Goal: Check status: Check status

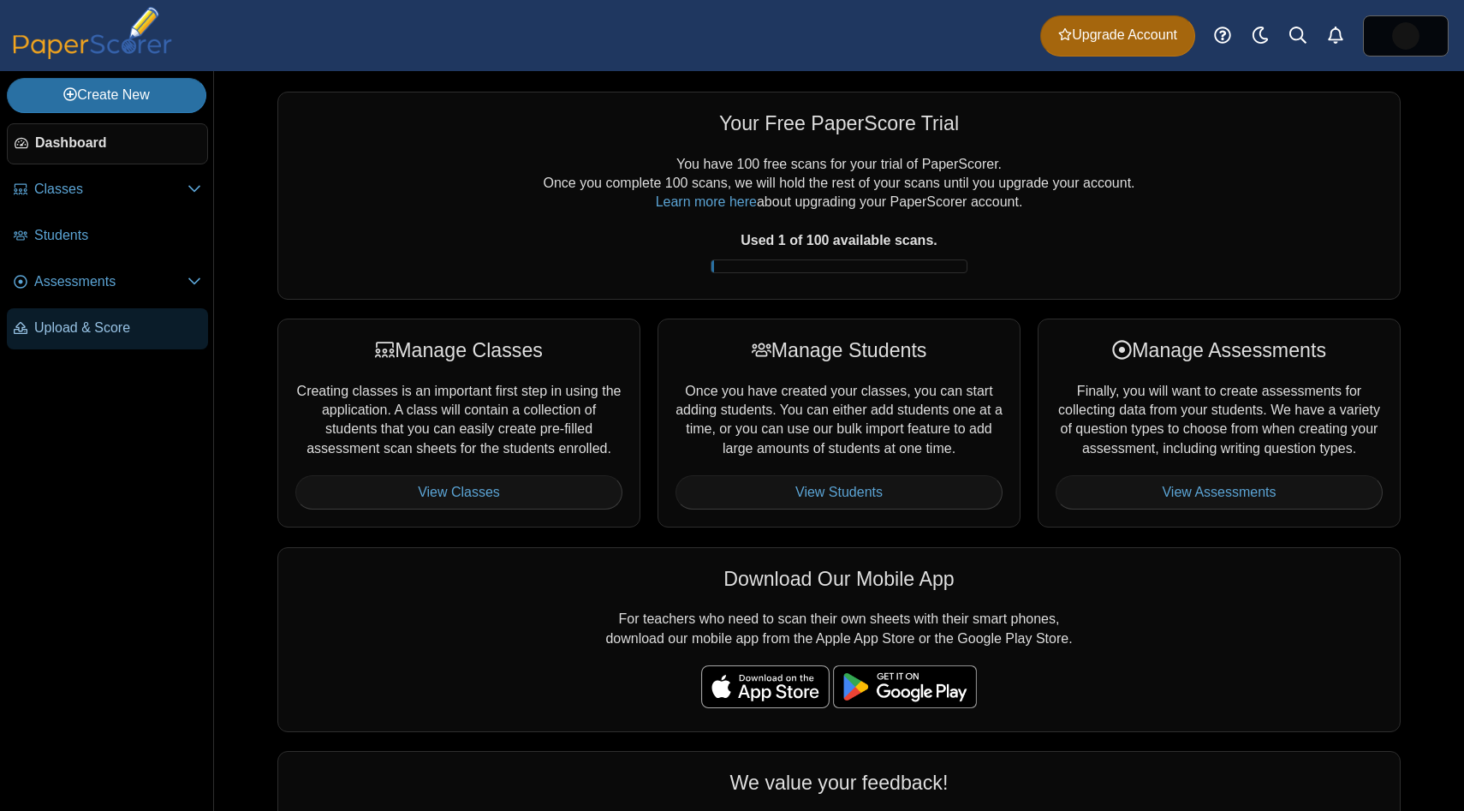
click at [137, 338] on link "Upload & Score" at bounding box center [107, 328] width 201 height 41
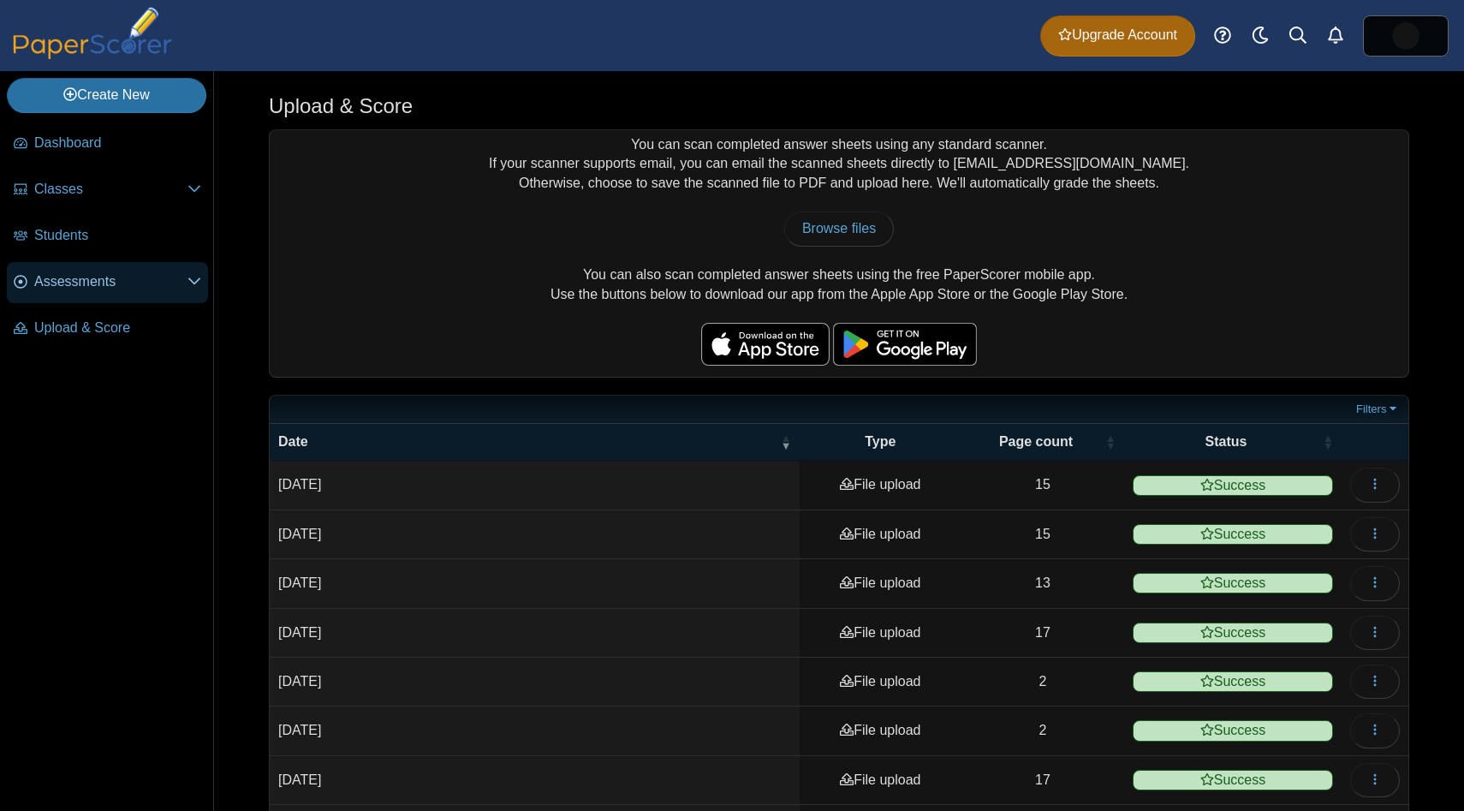
click at [110, 264] on link "Assessments" at bounding box center [107, 282] width 201 height 41
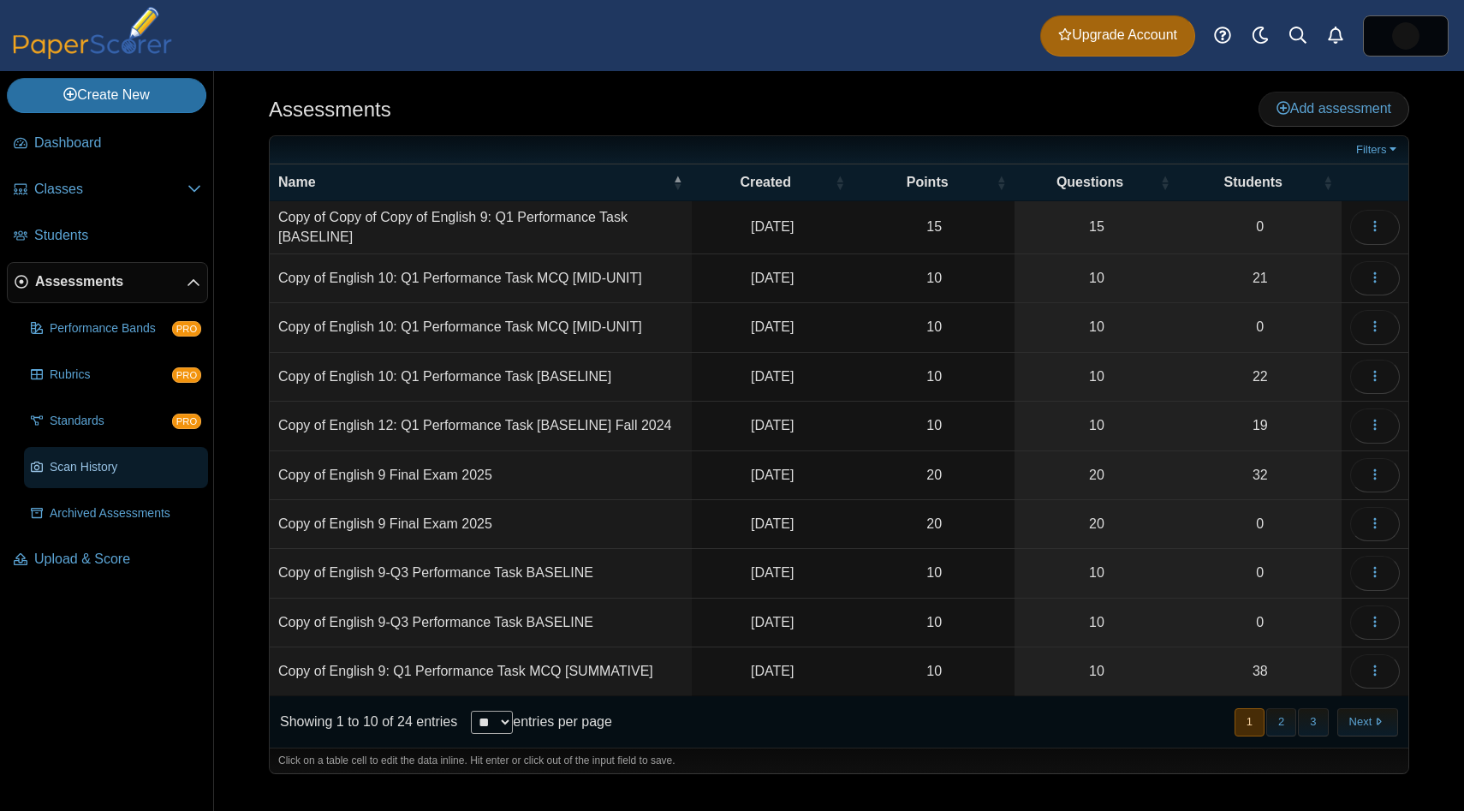
click at [72, 461] on span "Scan History" at bounding box center [125, 467] width 151 height 17
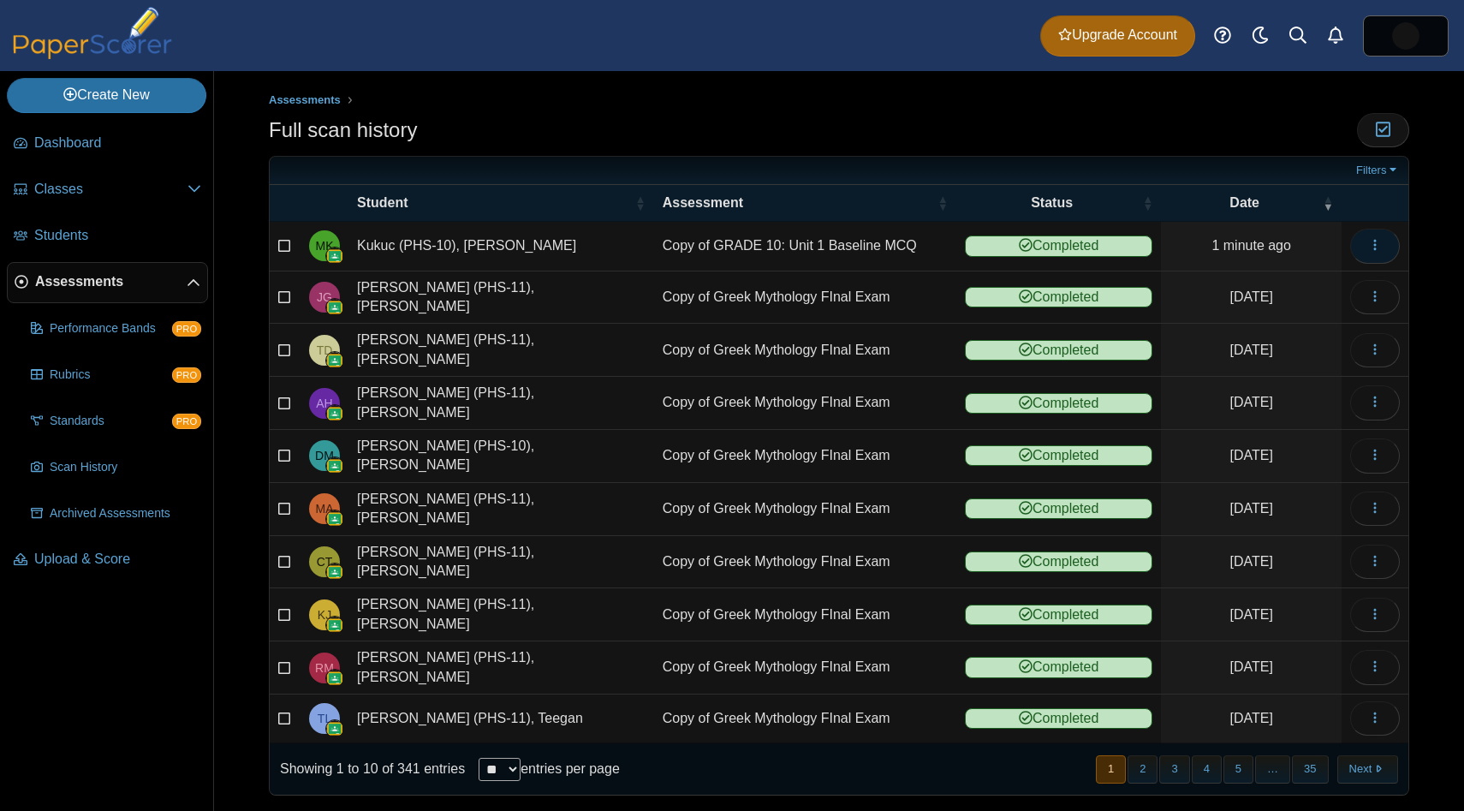
click at [1387, 243] on button "button" at bounding box center [1375, 246] width 50 height 34
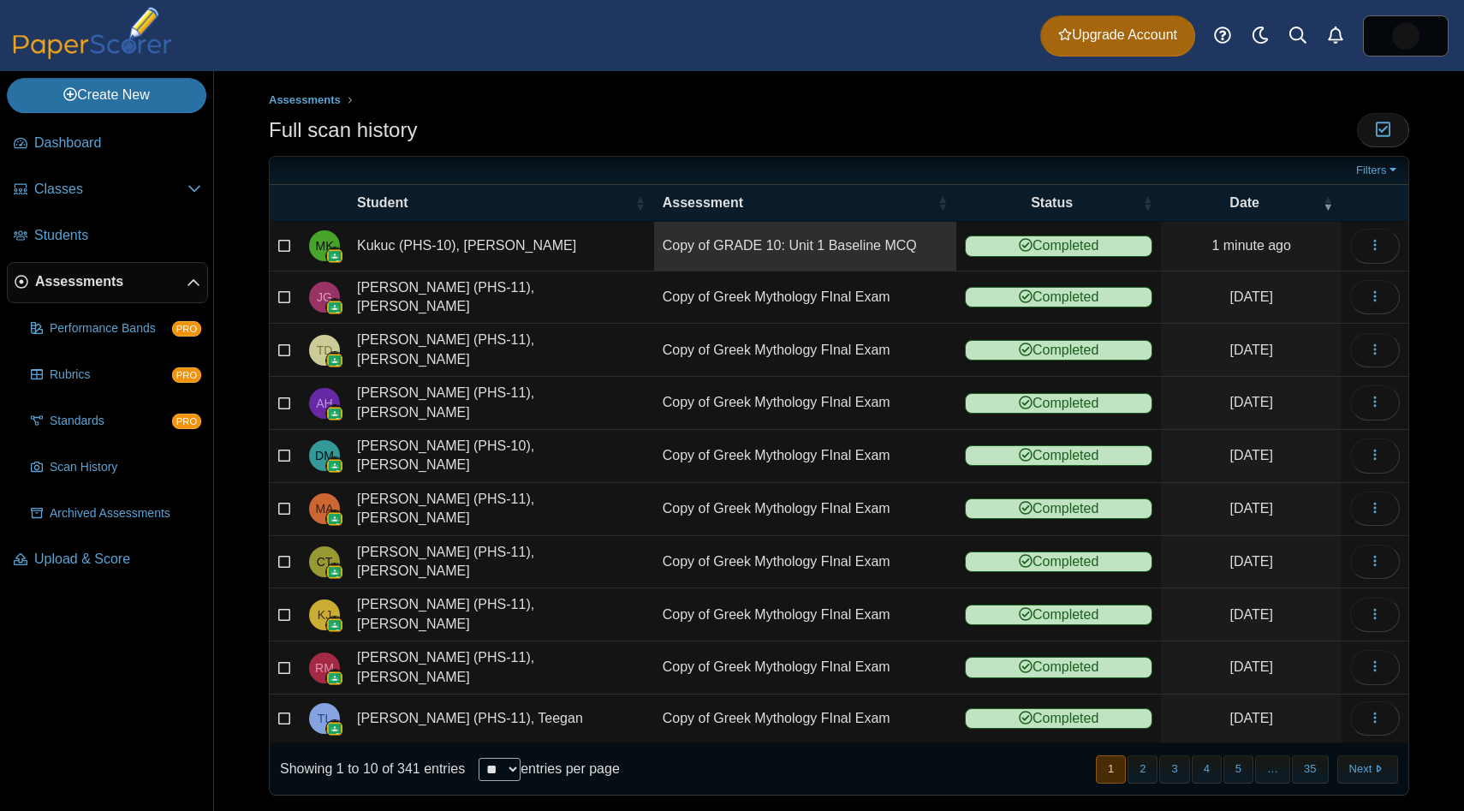
click at [753, 240] on link "Copy of GRADE 10: Unit 1 Baseline MCQ" at bounding box center [805, 246] width 302 height 48
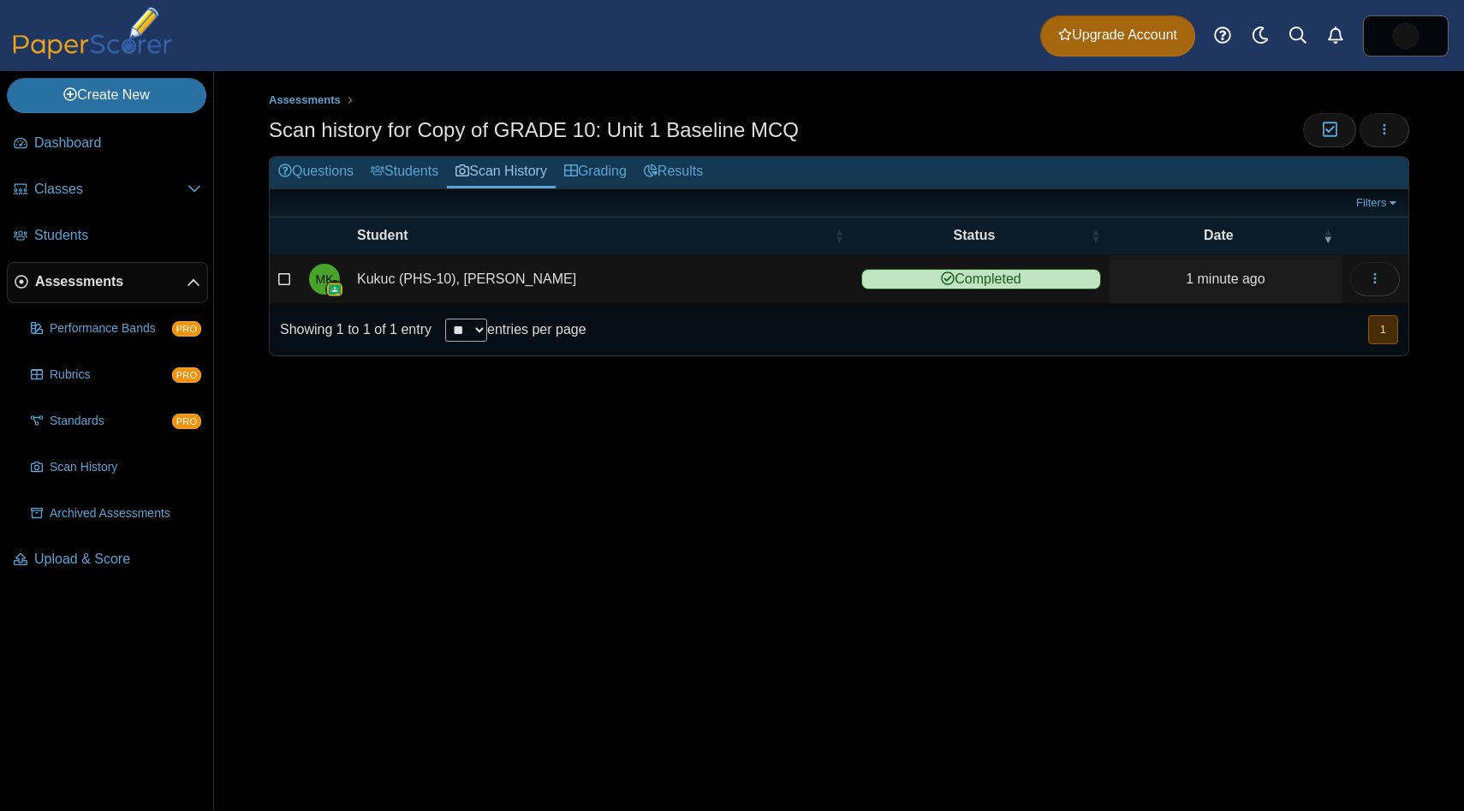
click at [921, 286] on span "Completed" at bounding box center [981, 279] width 240 height 21
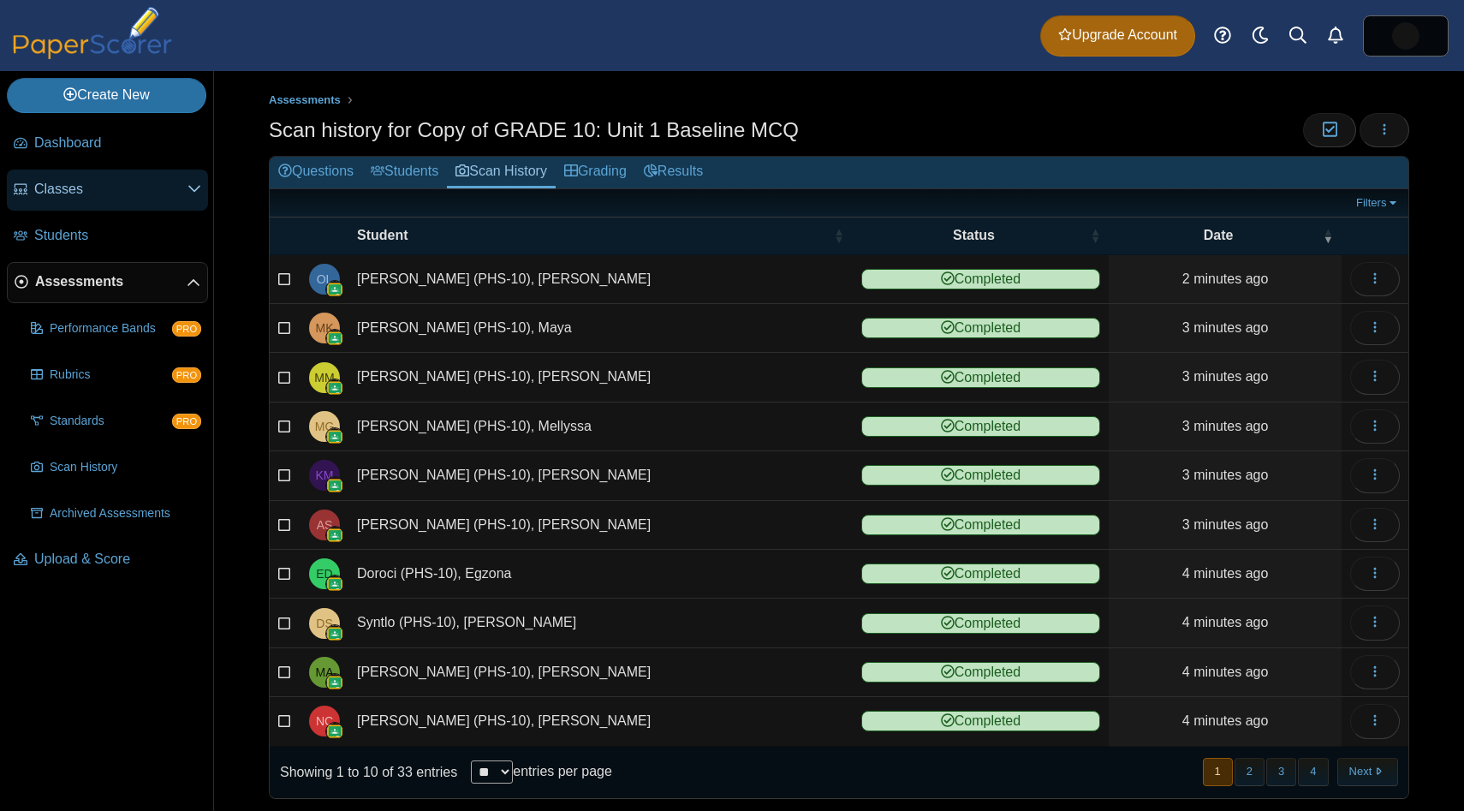
click at [107, 186] on span "Classes" at bounding box center [110, 189] width 153 height 19
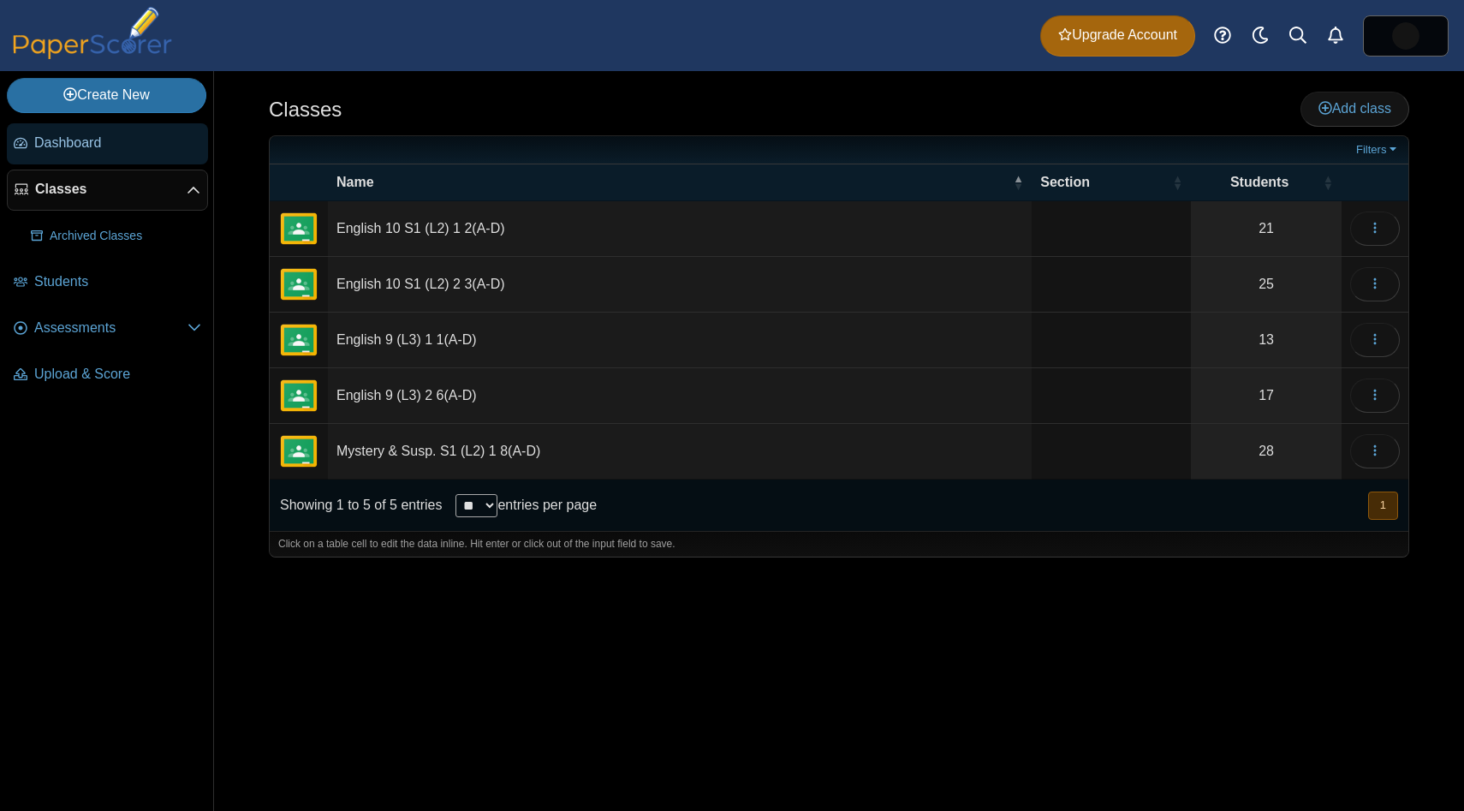
click at [95, 152] on span "Dashboard" at bounding box center [117, 143] width 167 height 19
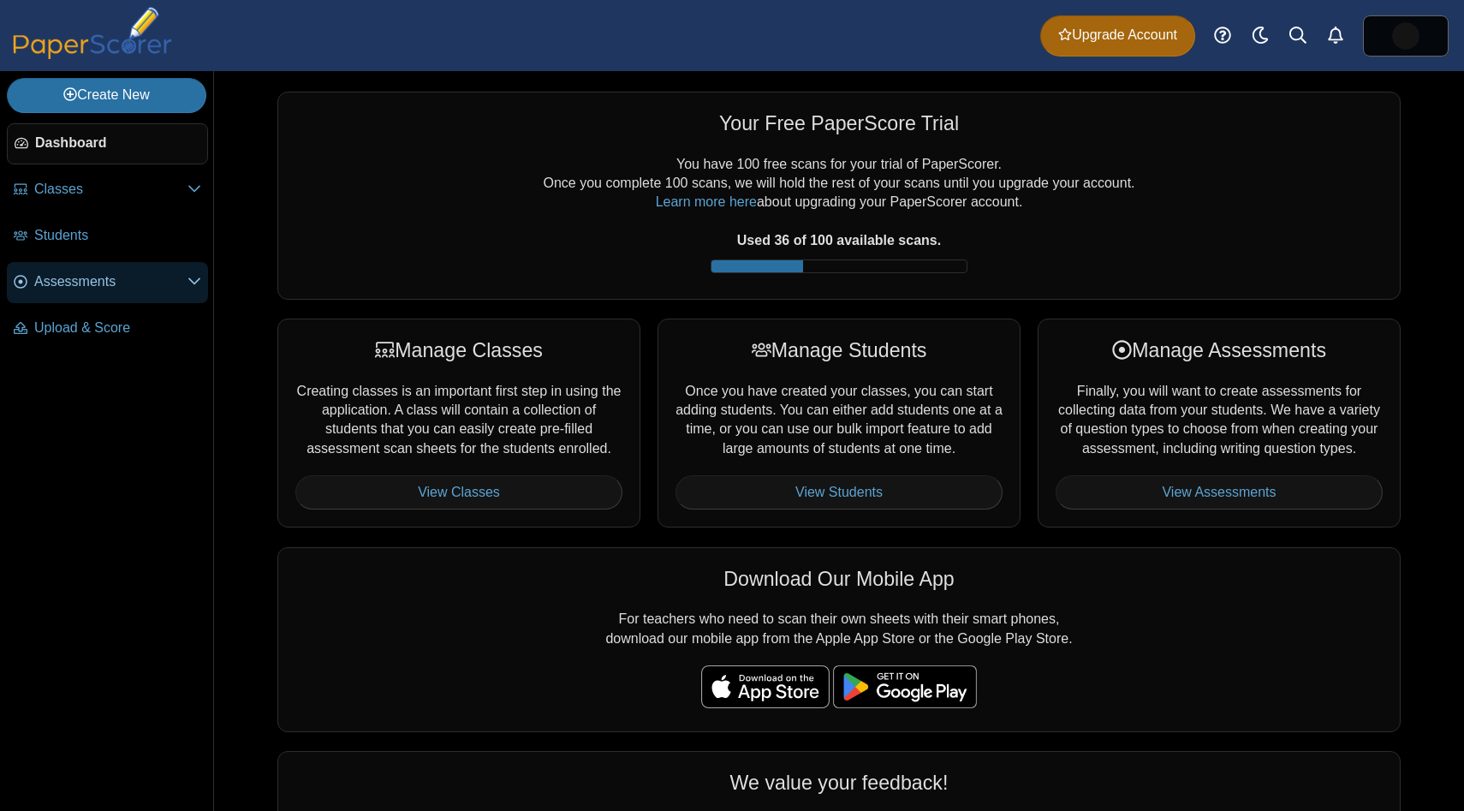
click at [109, 271] on link "Assessments" at bounding box center [107, 282] width 201 height 41
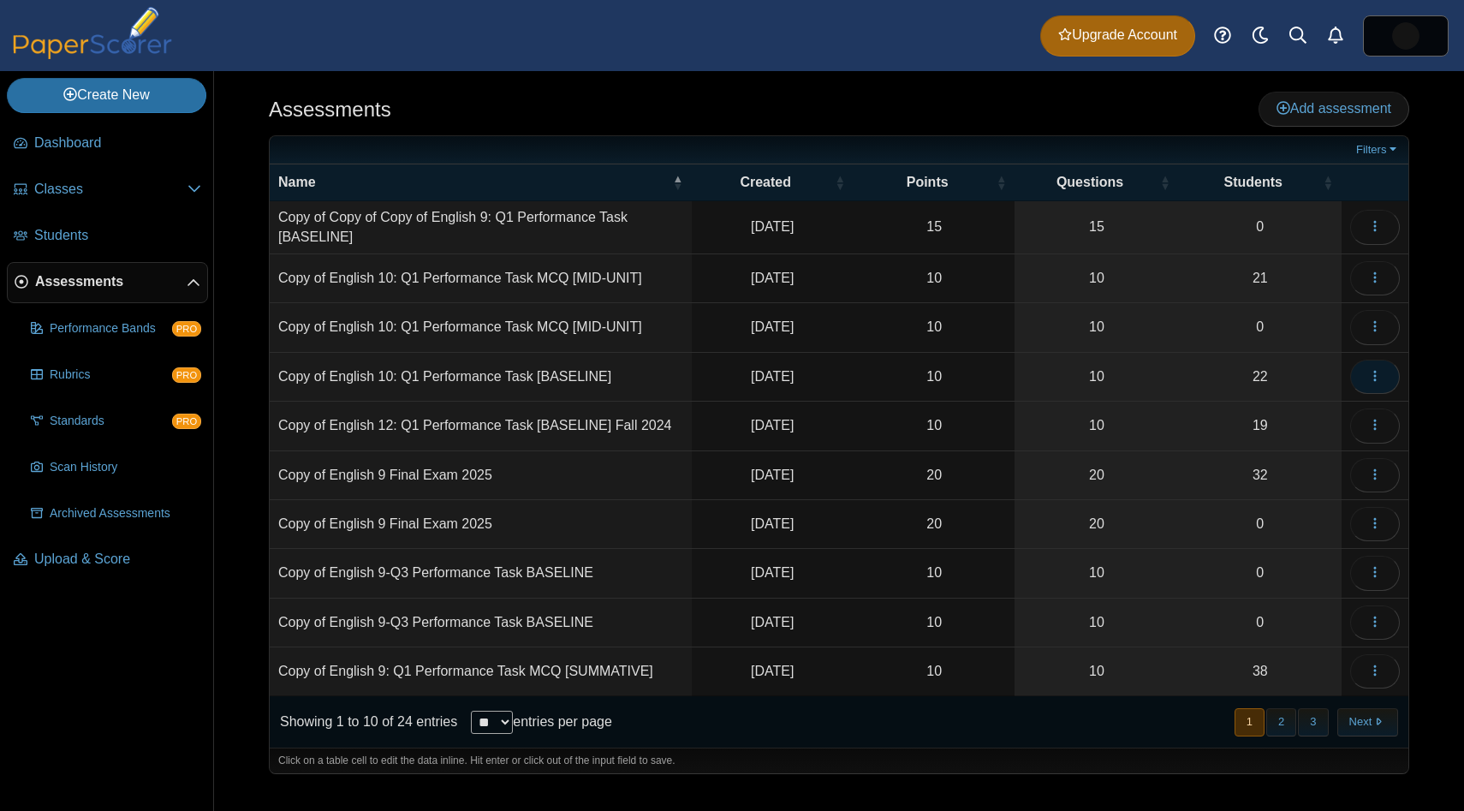
click at [1371, 372] on icon "button" at bounding box center [1375, 376] width 14 height 14
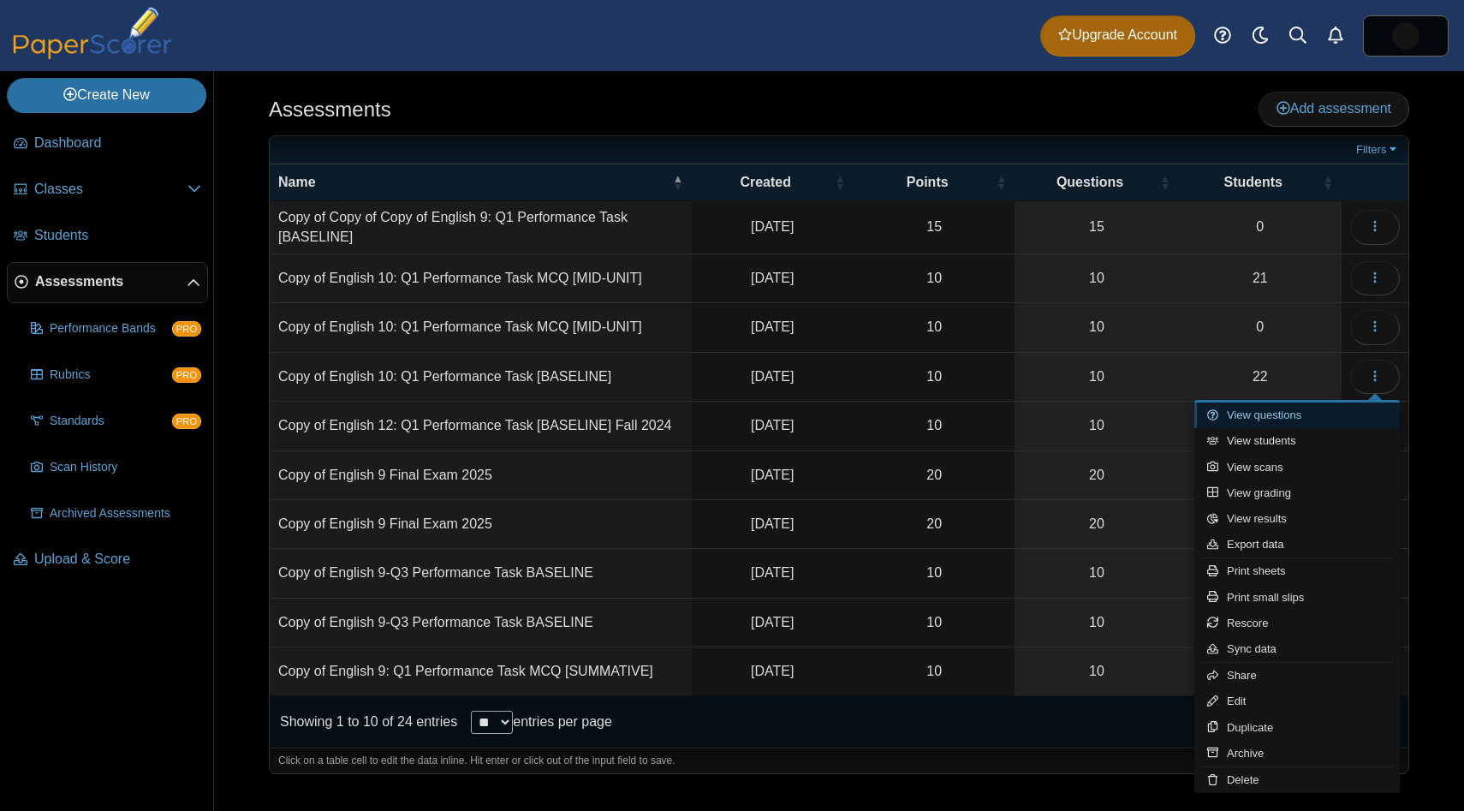
click at [1338, 411] on link "View questions" at bounding box center [1296, 415] width 205 height 26
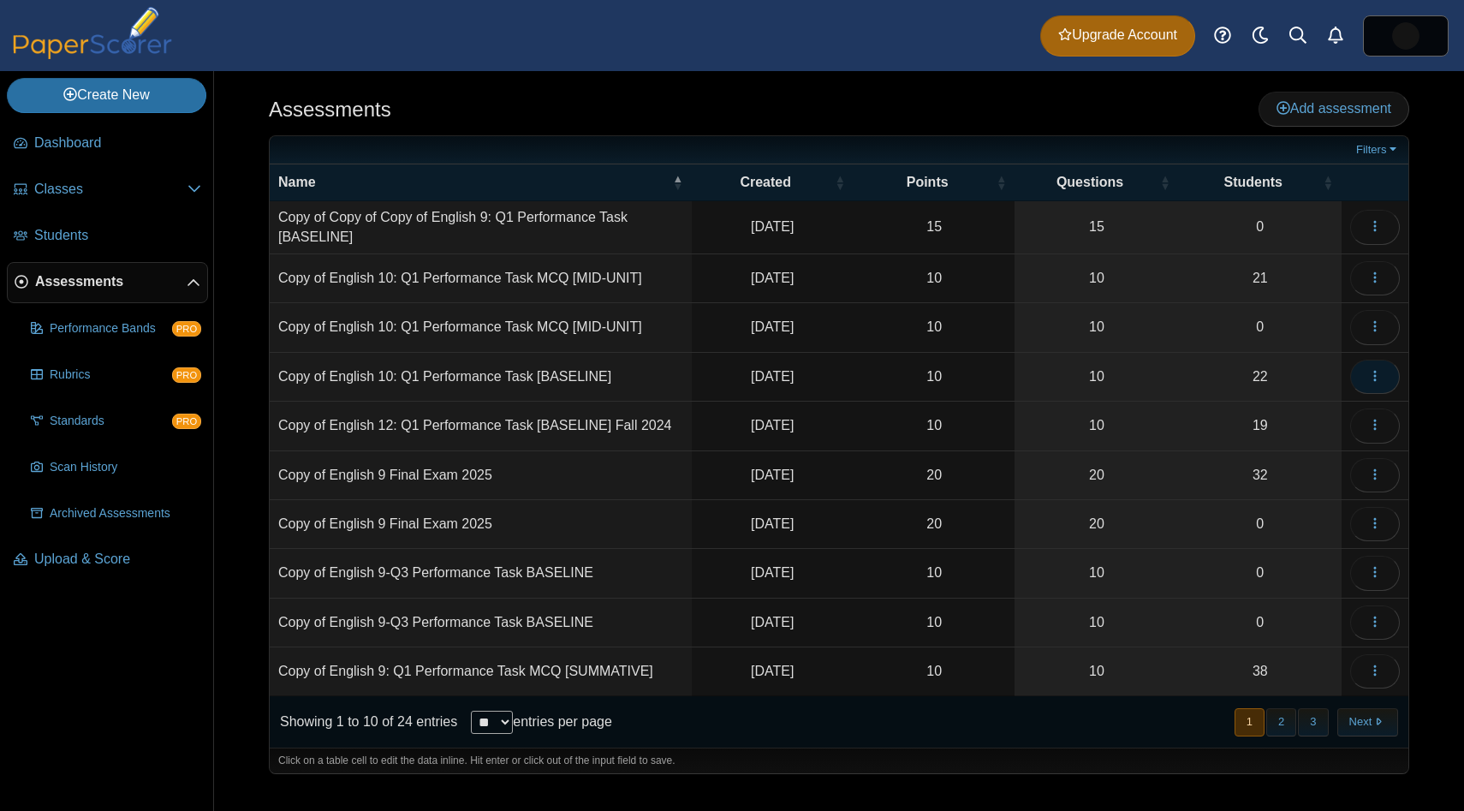
click at [1373, 387] on button "button" at bounding box center [1375, 376] width 50 height 34
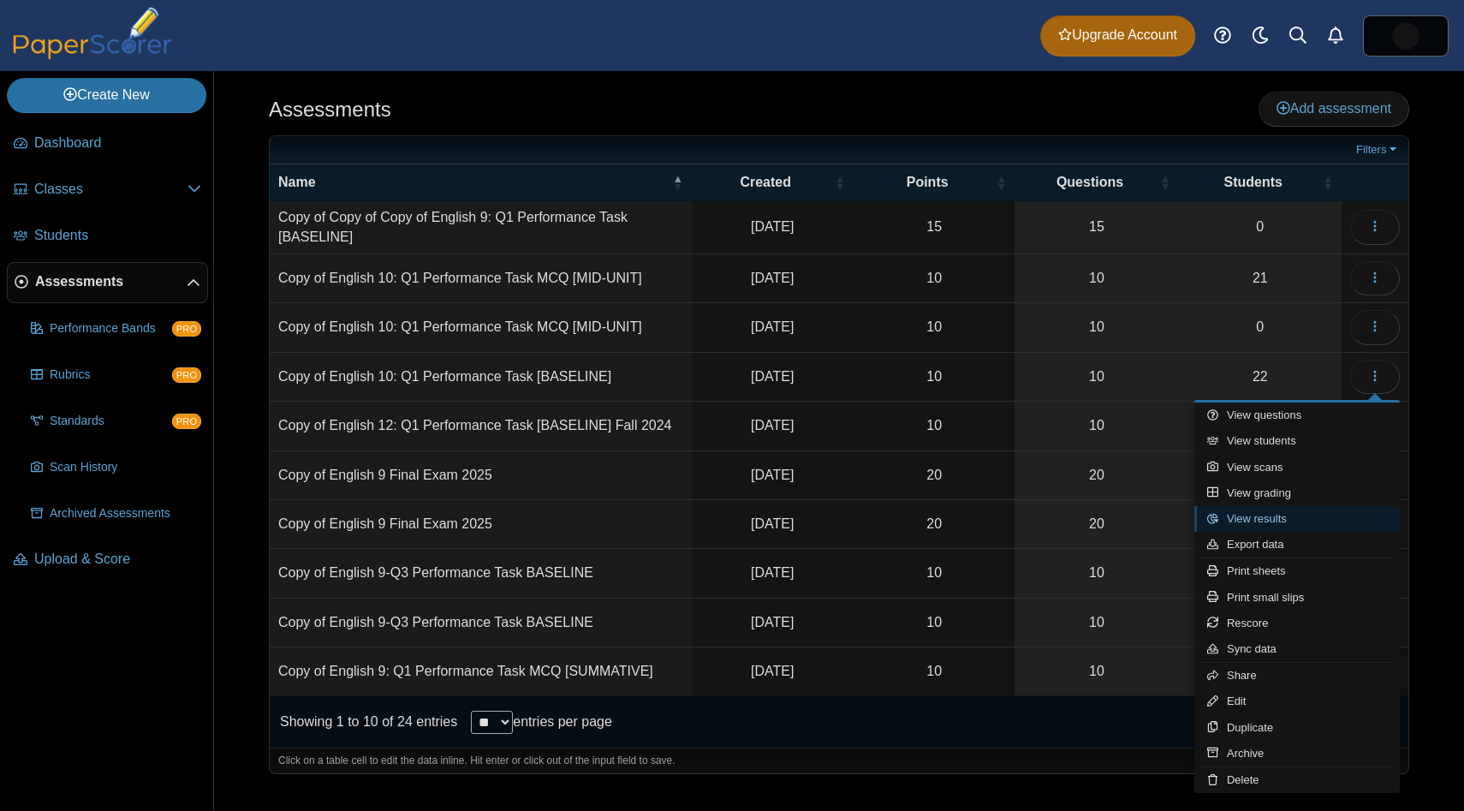
click at [1316, 510] on link "View results" at bounding box center [1296, 519] width 205 height 26
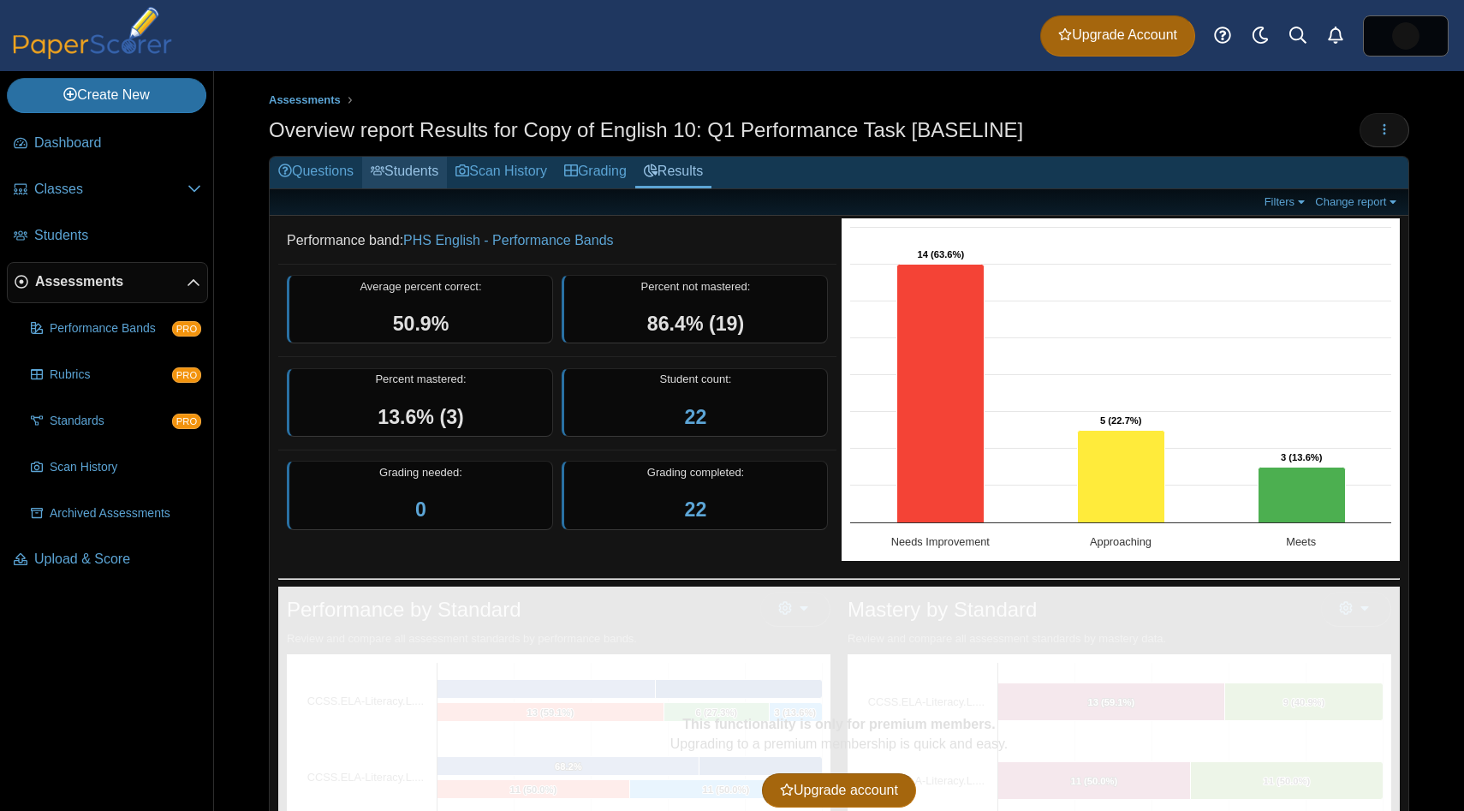
click at [384, 175] on icon at bounding box center [378, 170] width 14 height 14
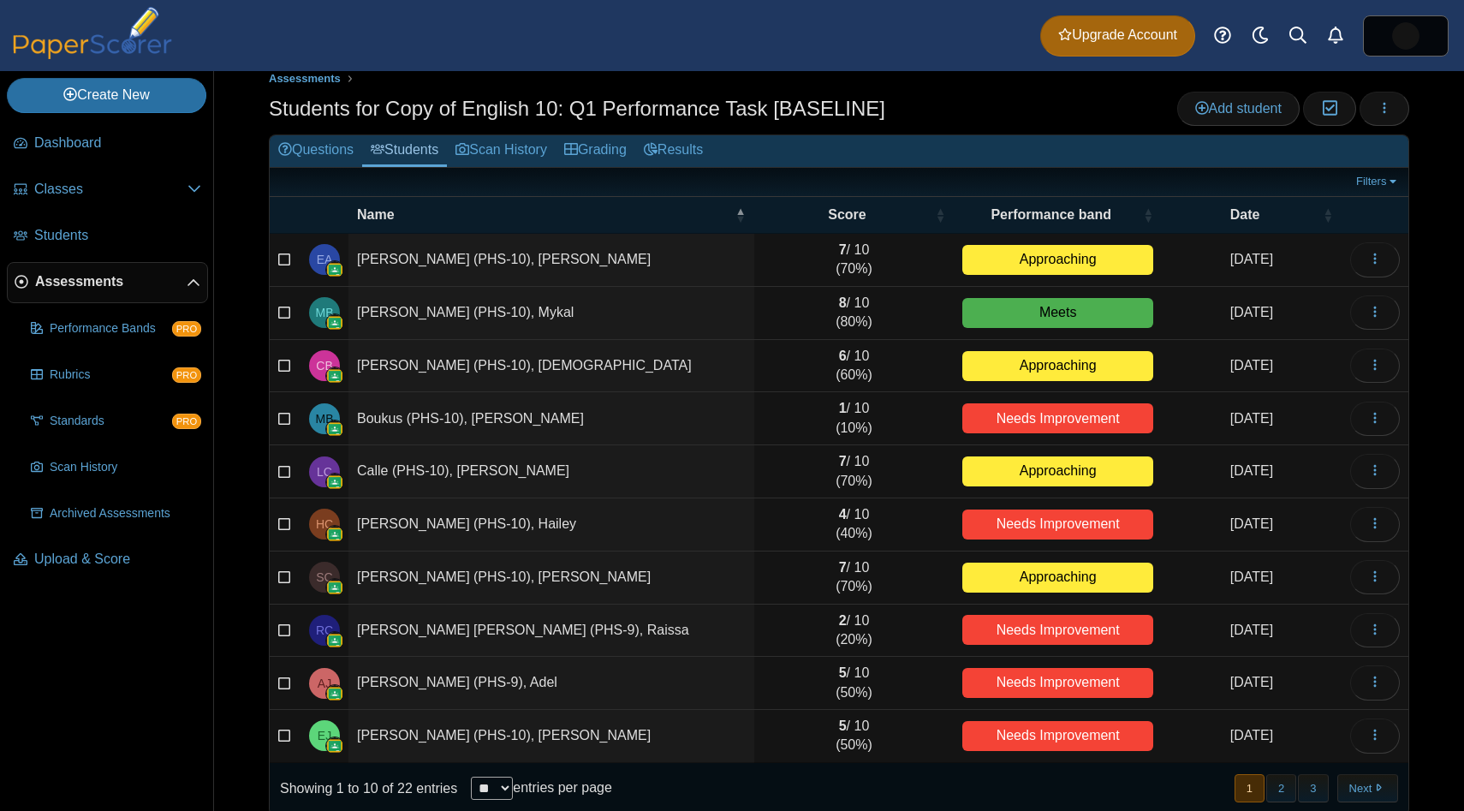
scroll to position [47, 0]
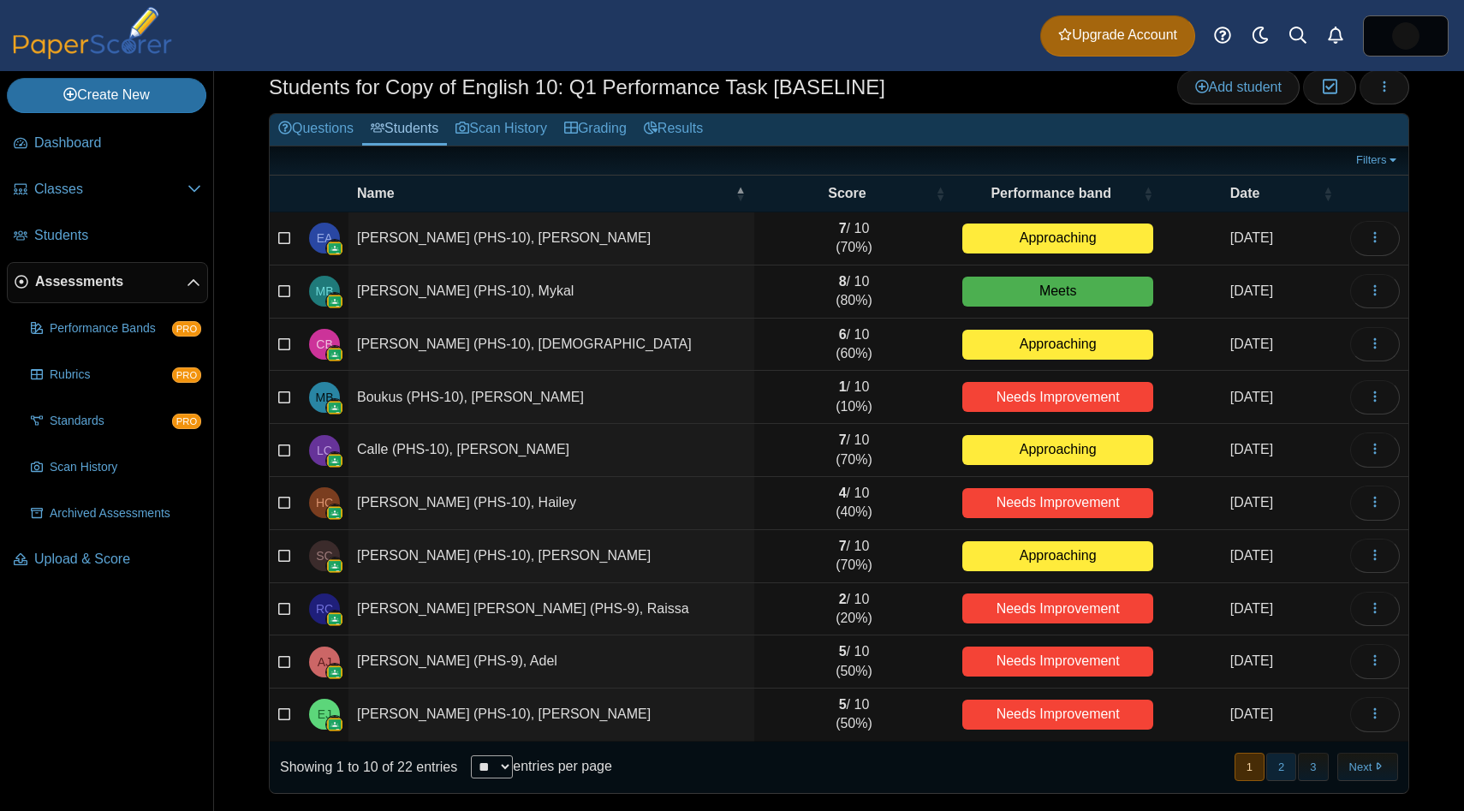
click at [1282, 771] on button "2" at bounding box center [1281, 766] width 30 height 28
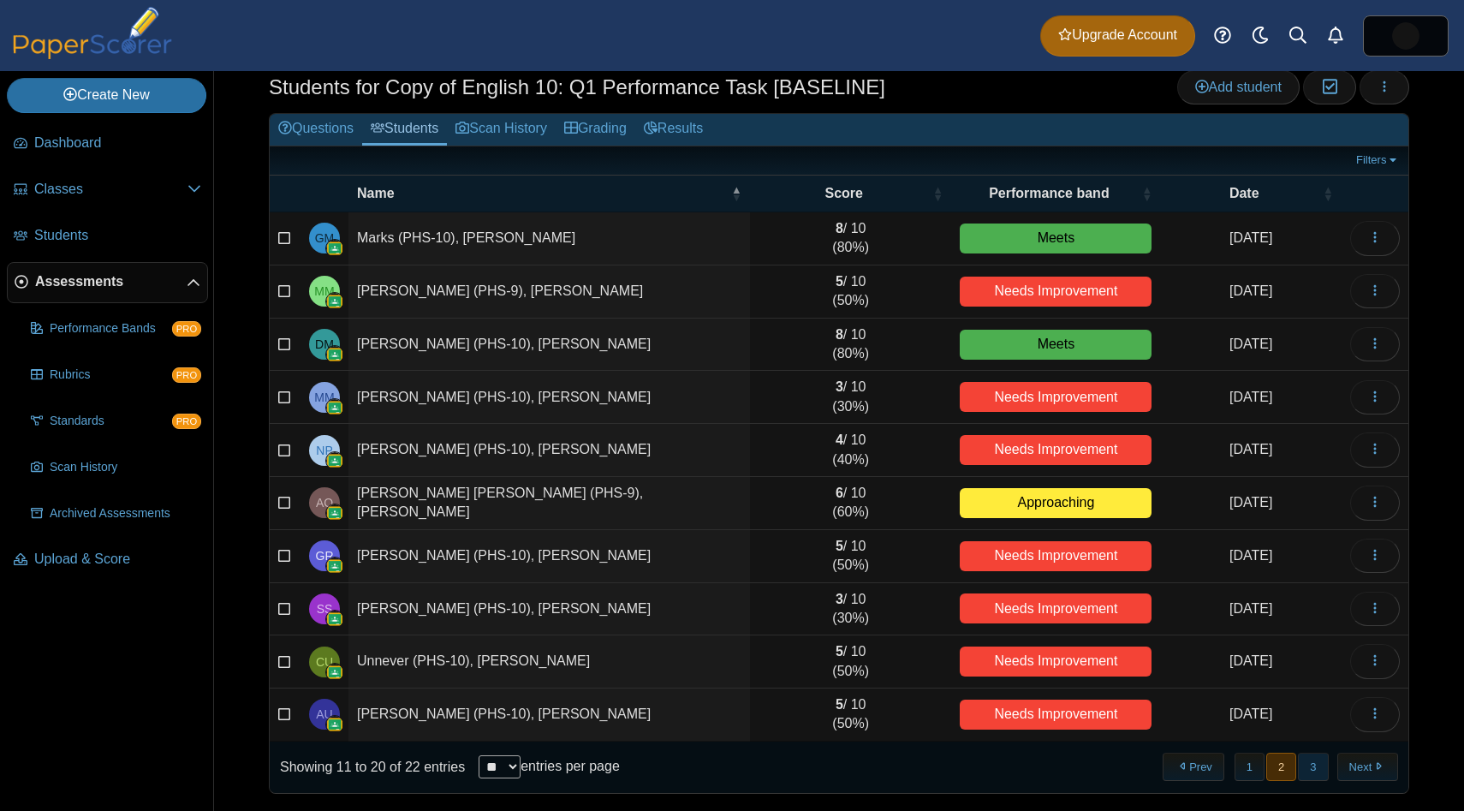
click at [1326, 766] on button "3" at bounding box center [1313, 766] width 30 height 28
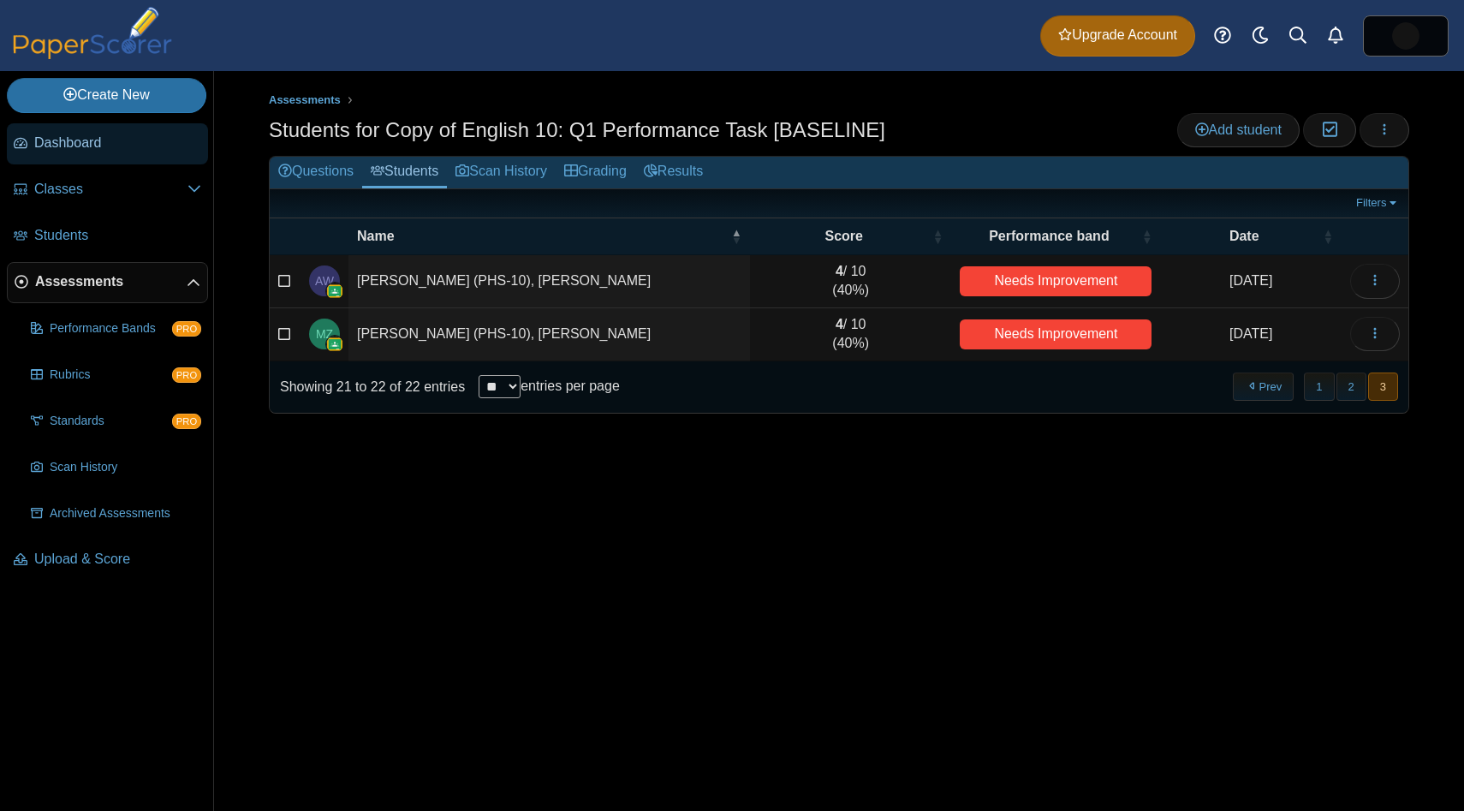
click at [107, 147] on span "Dashboard" at bounding box center [117, 143] width 167 height 19
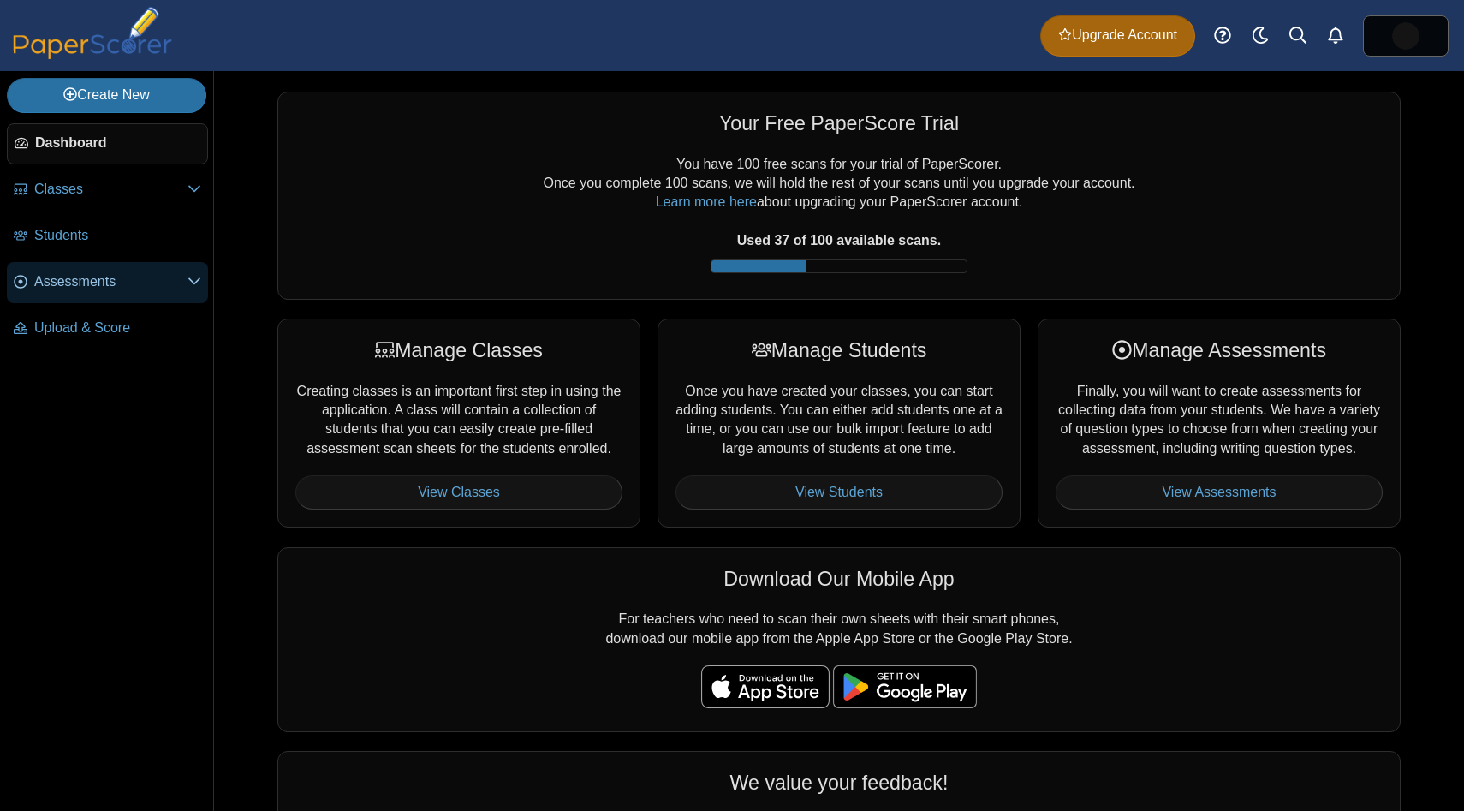
click at [104, 296] on link "Assessments" at bounding box center [107, 282] width 201 height 41
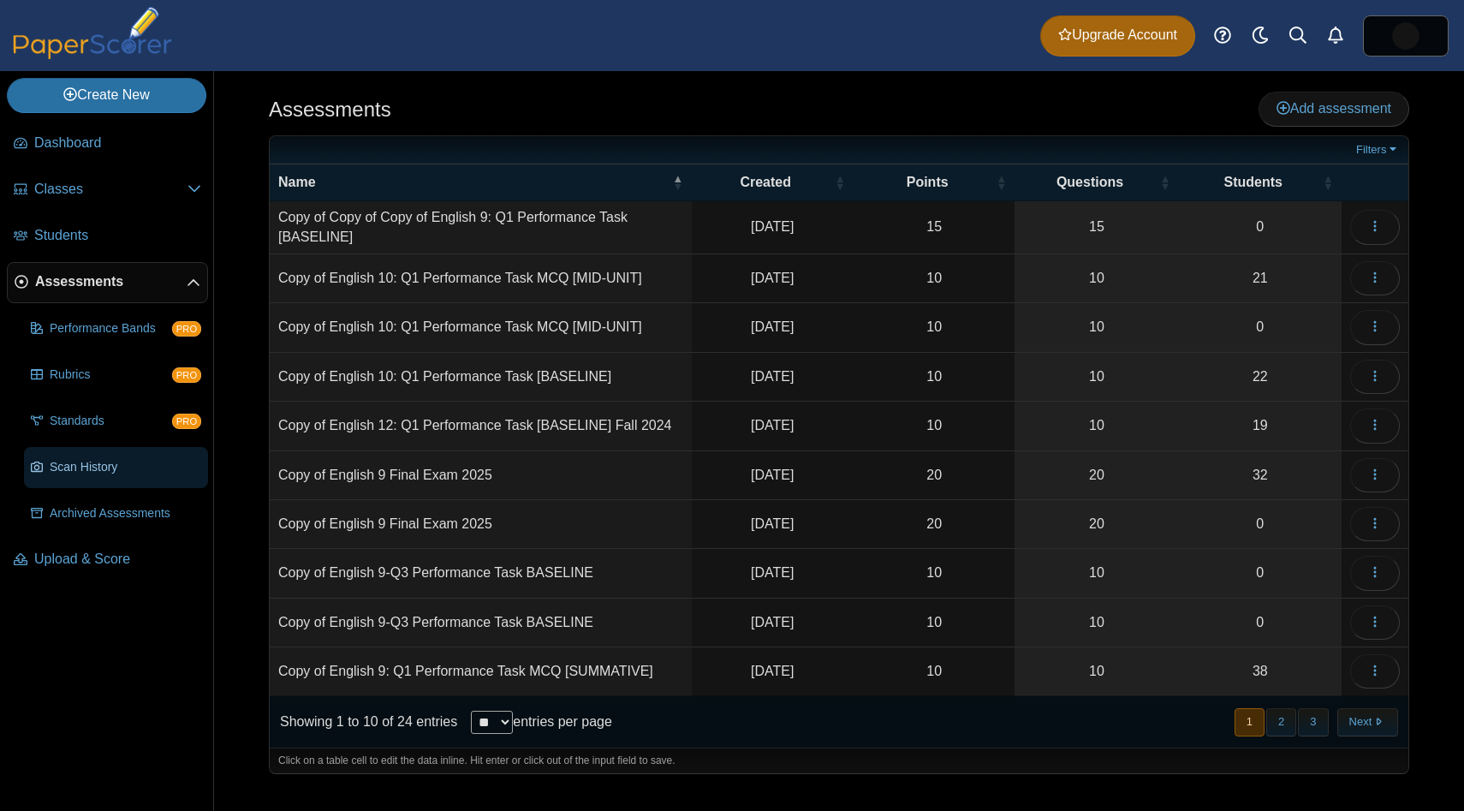
click at [104, 455] on link "Scan History" at bounding box center [116, 467] width 184 height 41
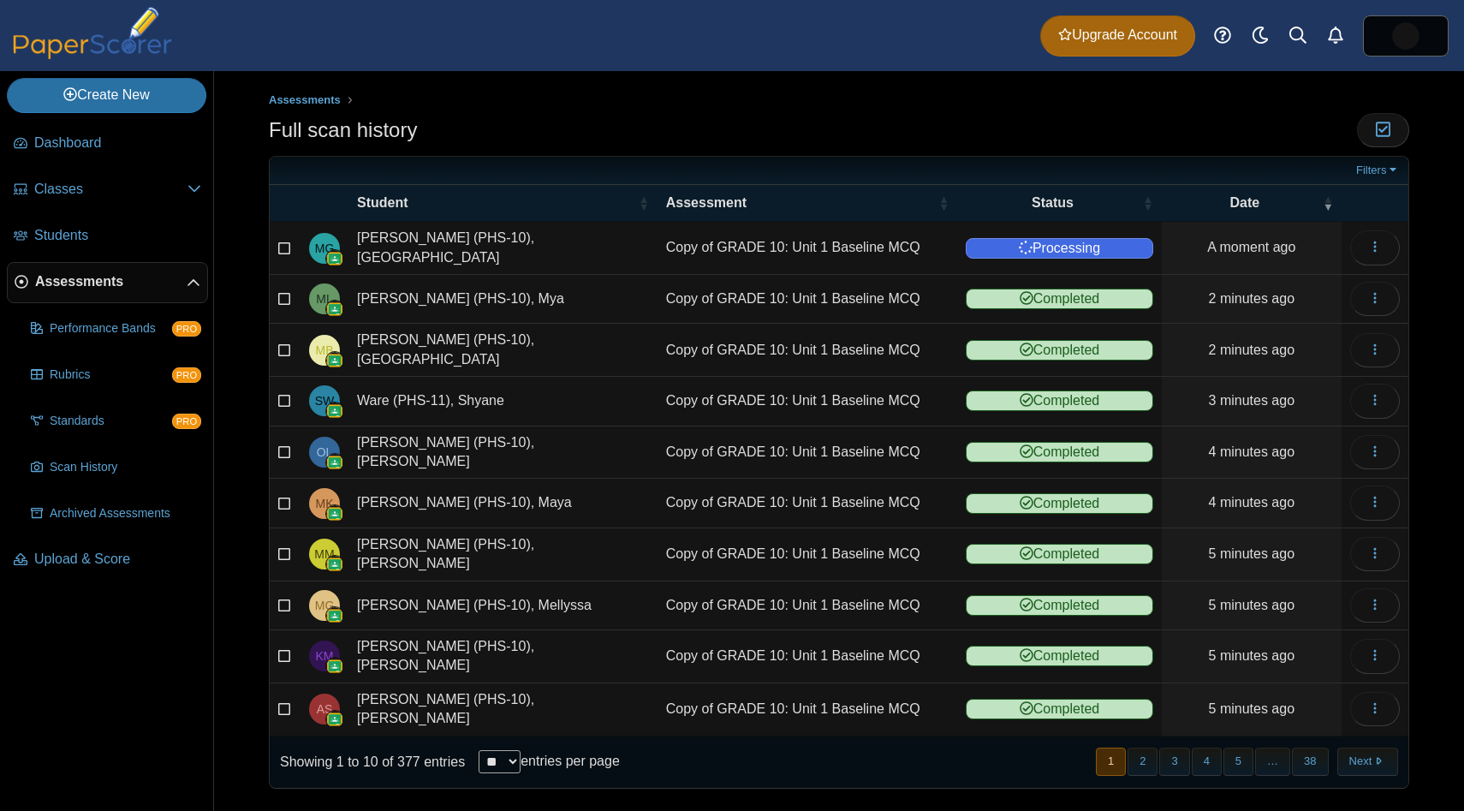
click at [104, 287] on span "Assessments" at bounding box center [110, 281] width 151 height 19
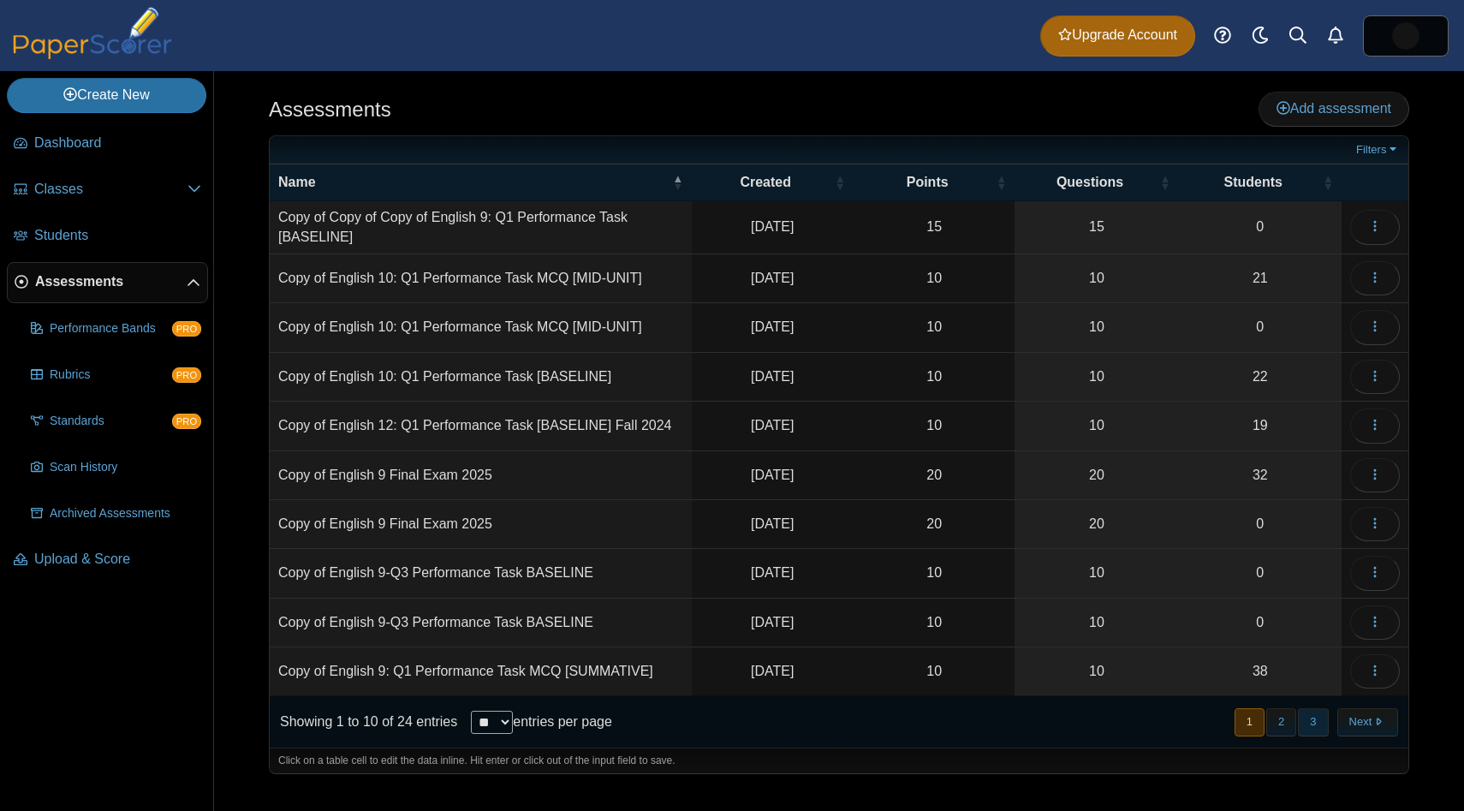
click at [1307, 724] on button "3" at bounding box center [1313, 722] width 30 height 28
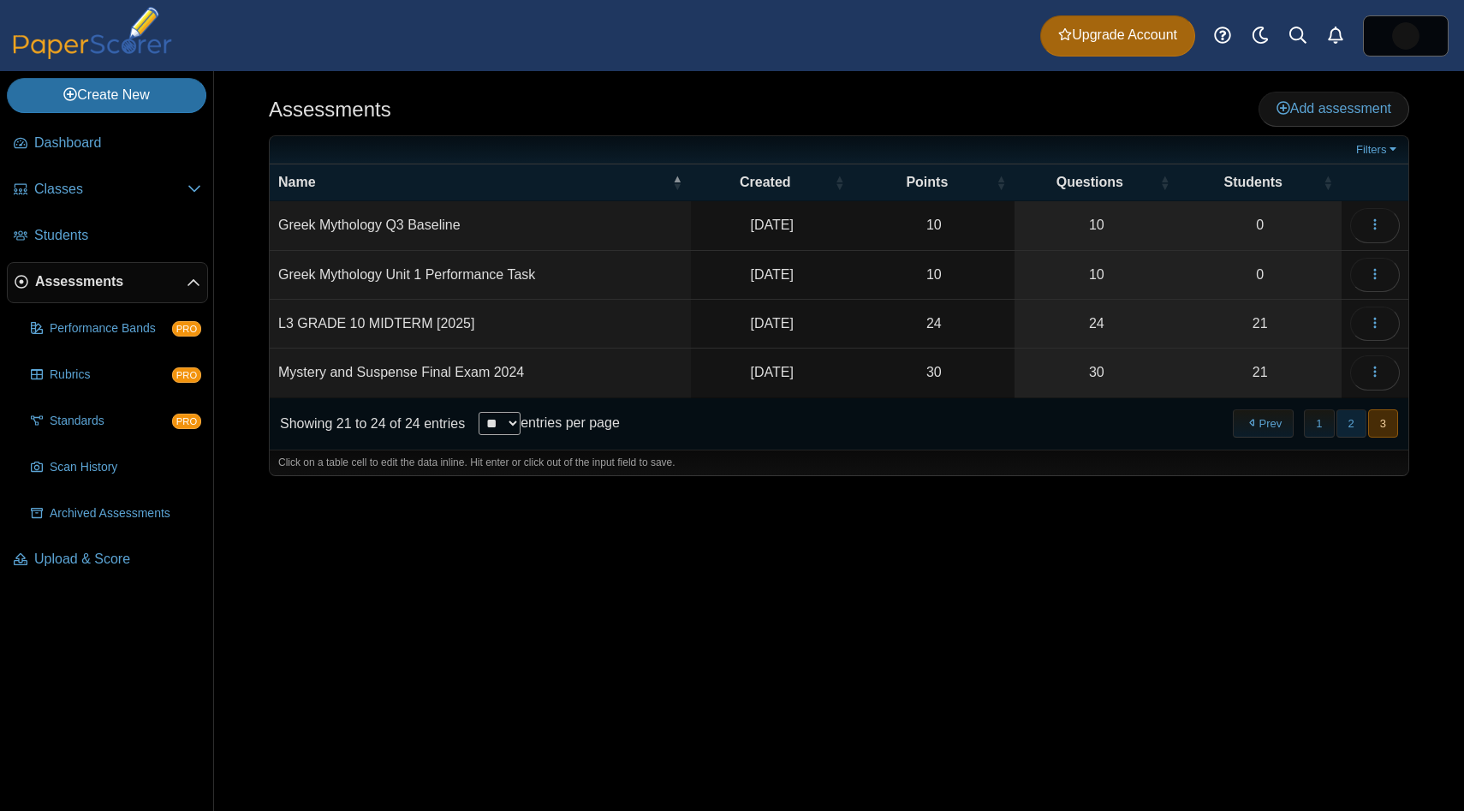
click at [1346, 426] on button "2" at bounding box center [1351, 423] width 30 height 28
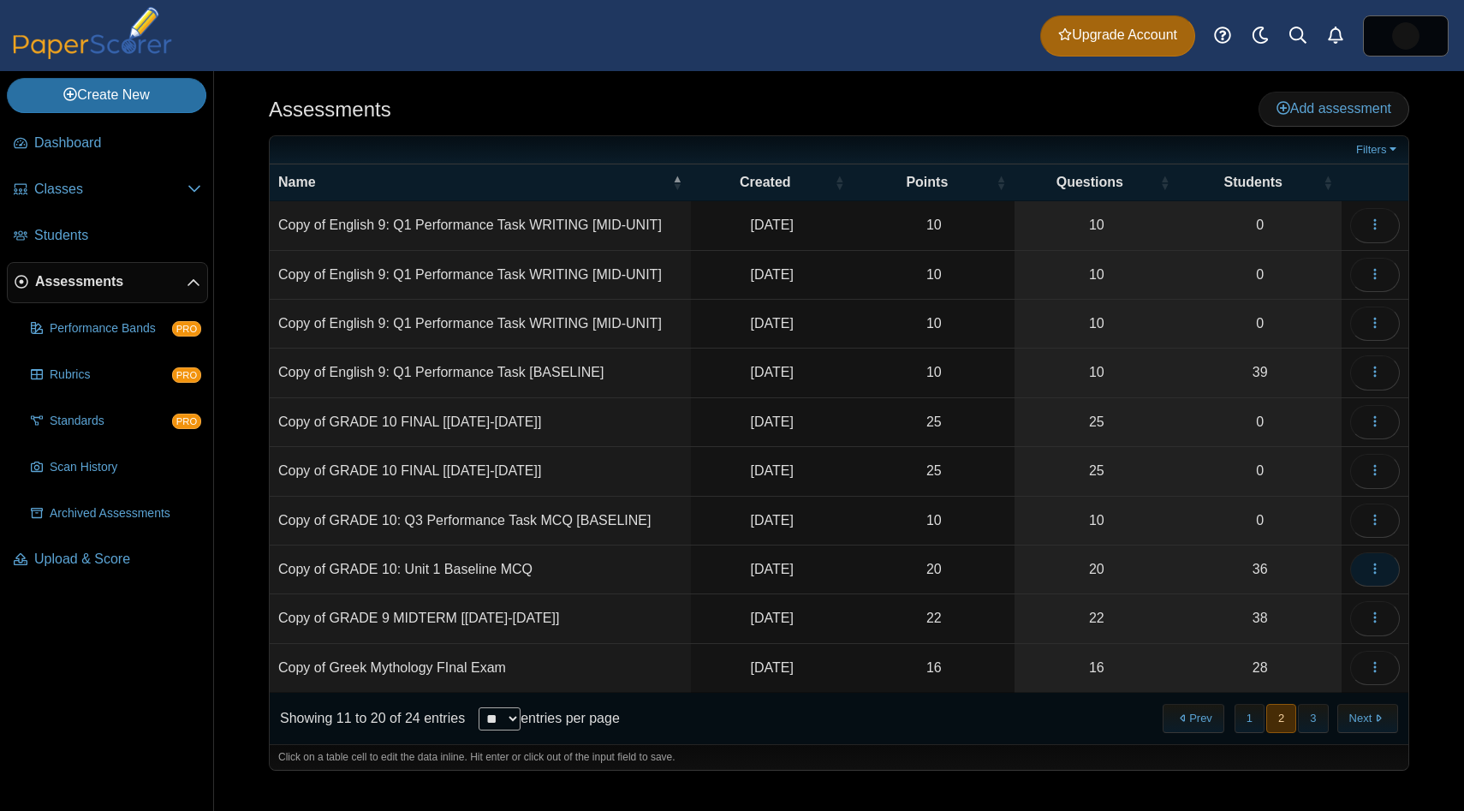
click at [1381, 571] on button "button" at bounding box center [1375, 569] width 50 height 34
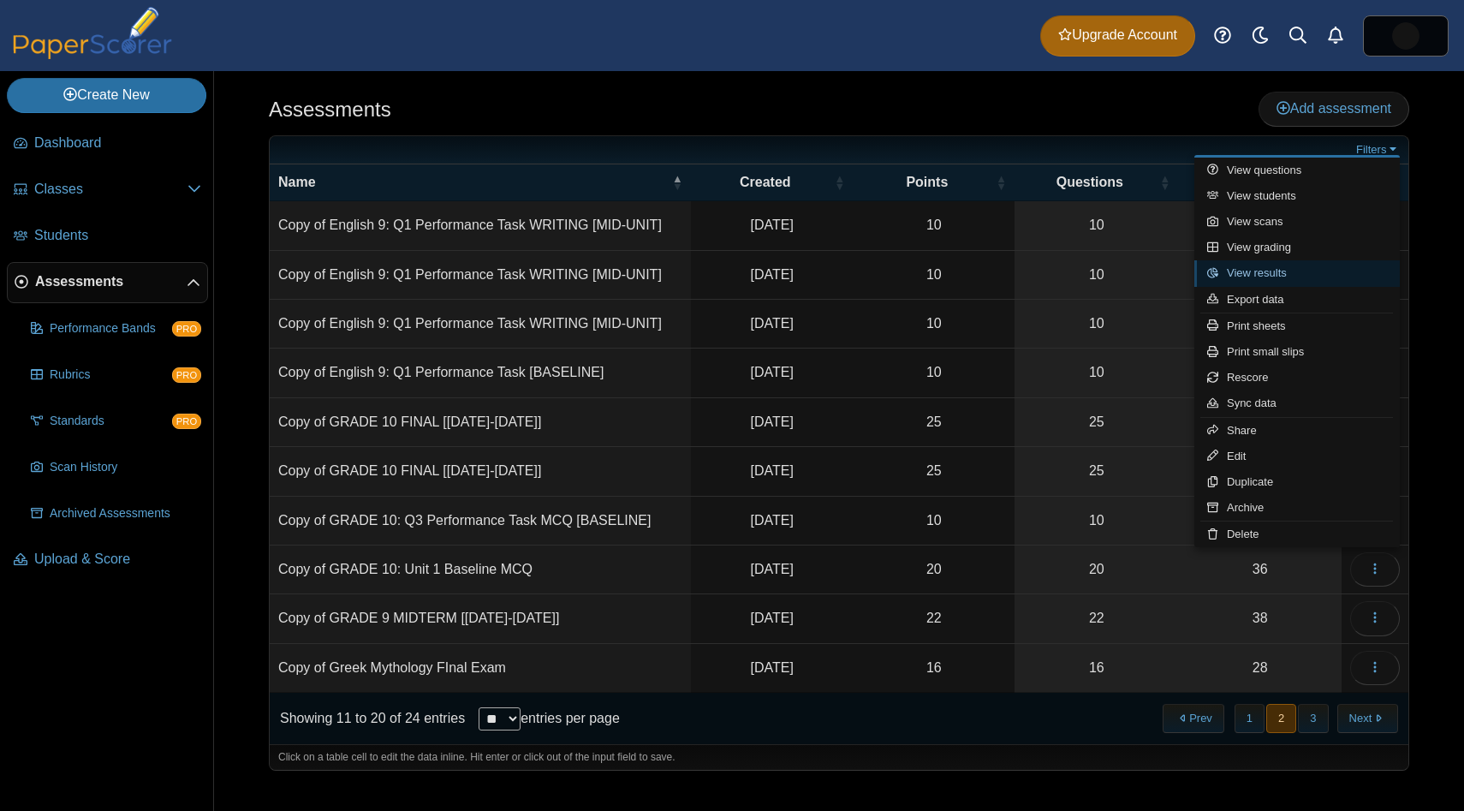
click at [1319, 267] on link "View results" at bounding box center [1296, 273] width 205 height 26
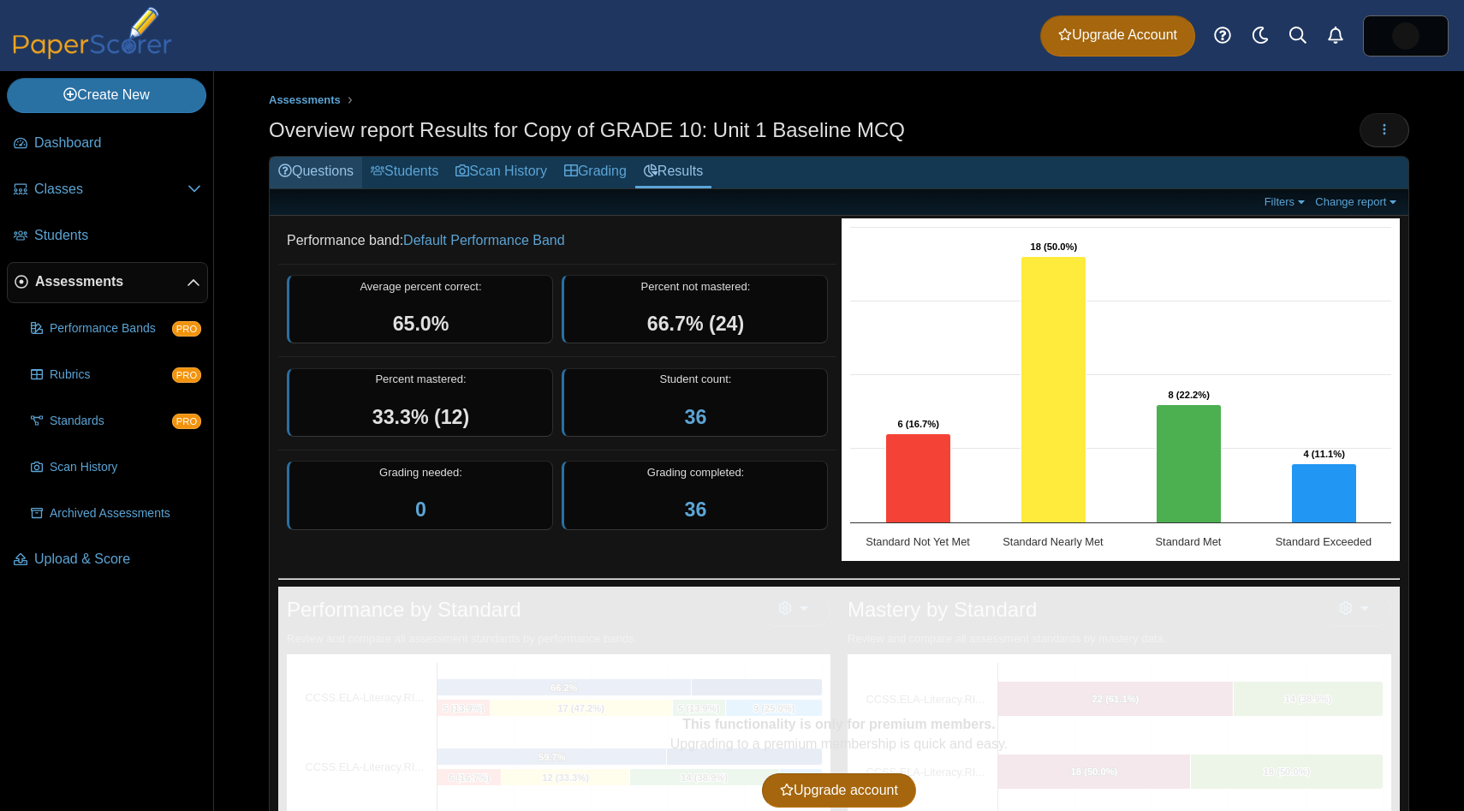
click at [338, 165] on link "Questions" at bounding box center [316, 173] width 92 height 32
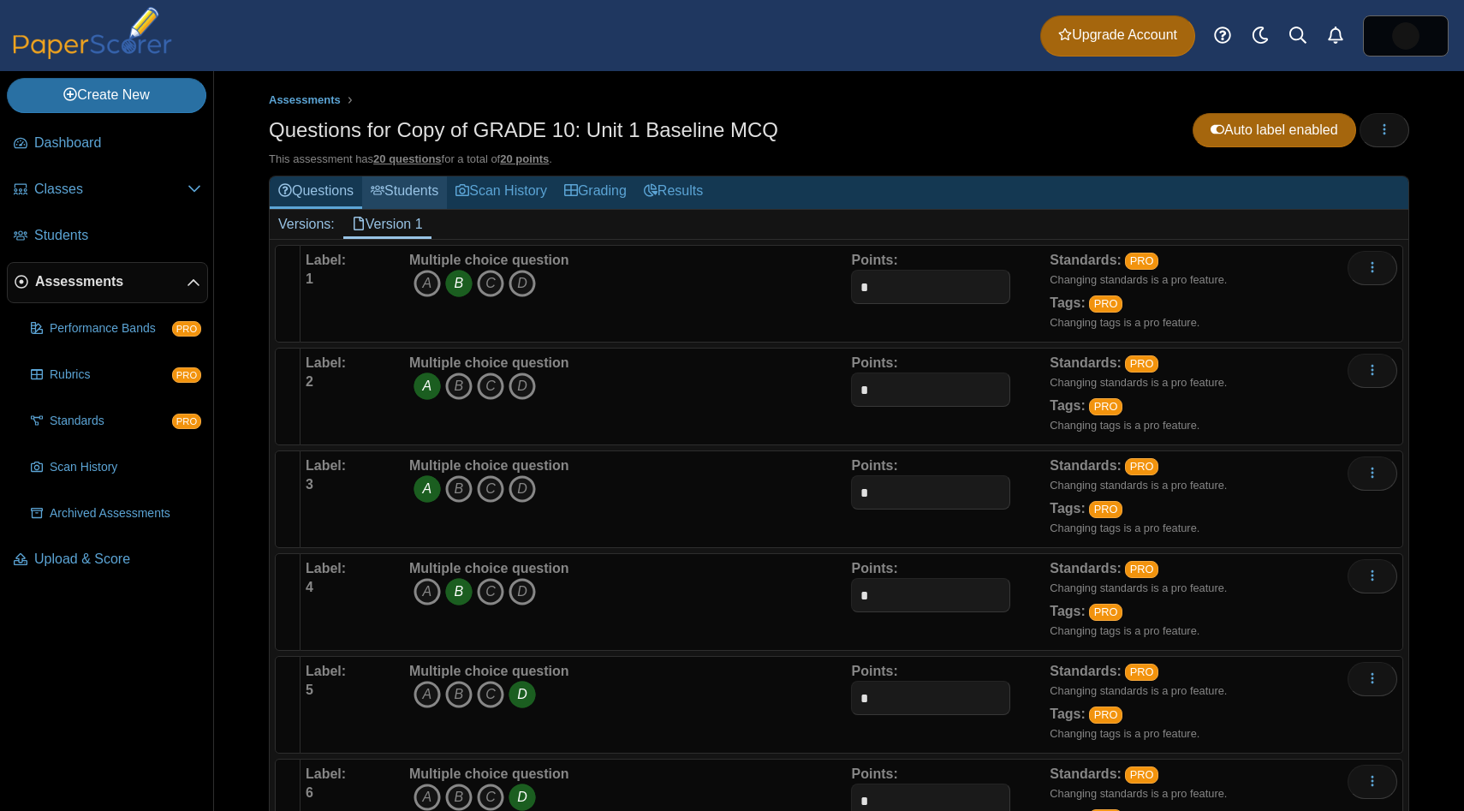
click at [425, 191] on link "Students" at bounding box center [404, 192] width 85 height 32
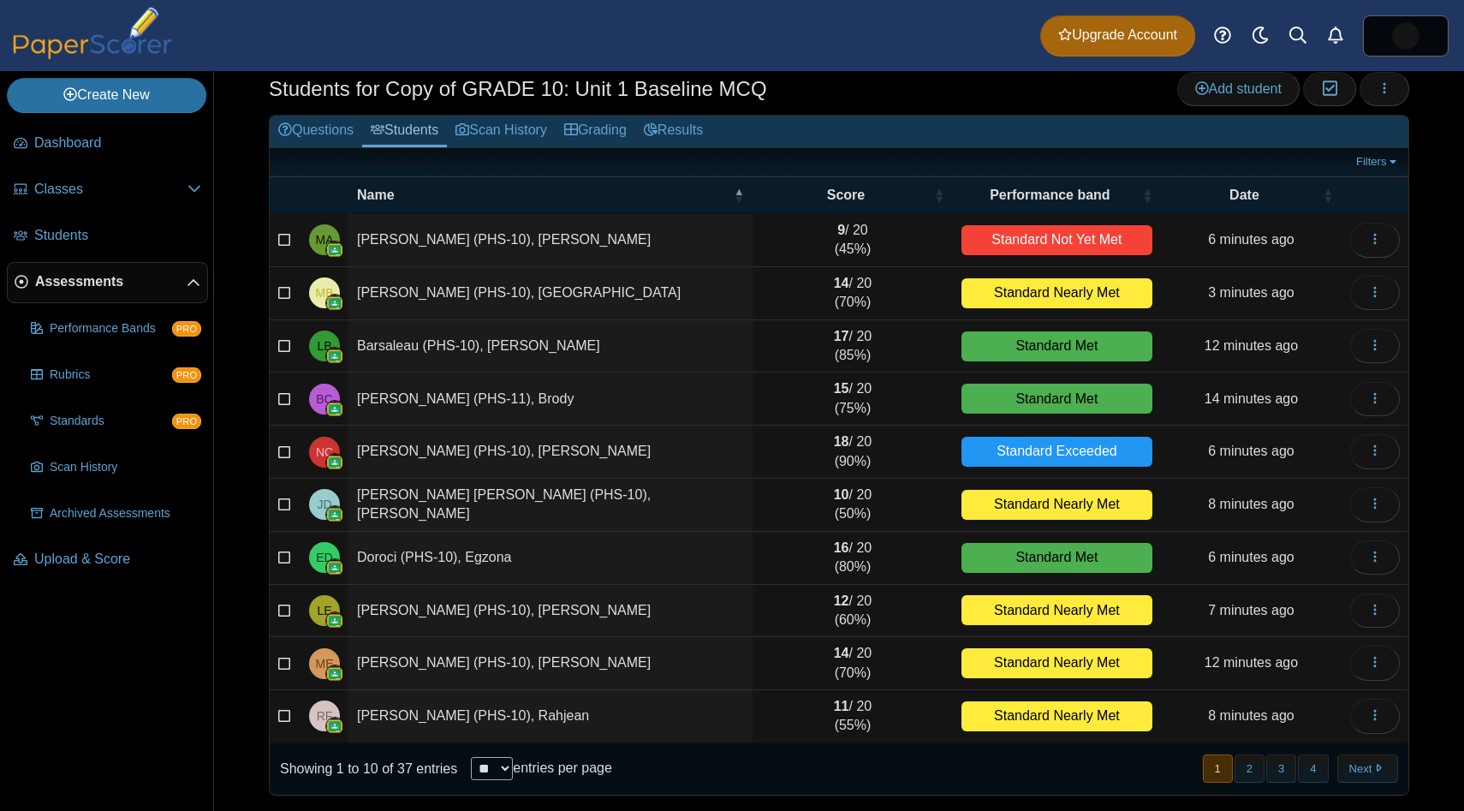
scroll to position [47, 0]
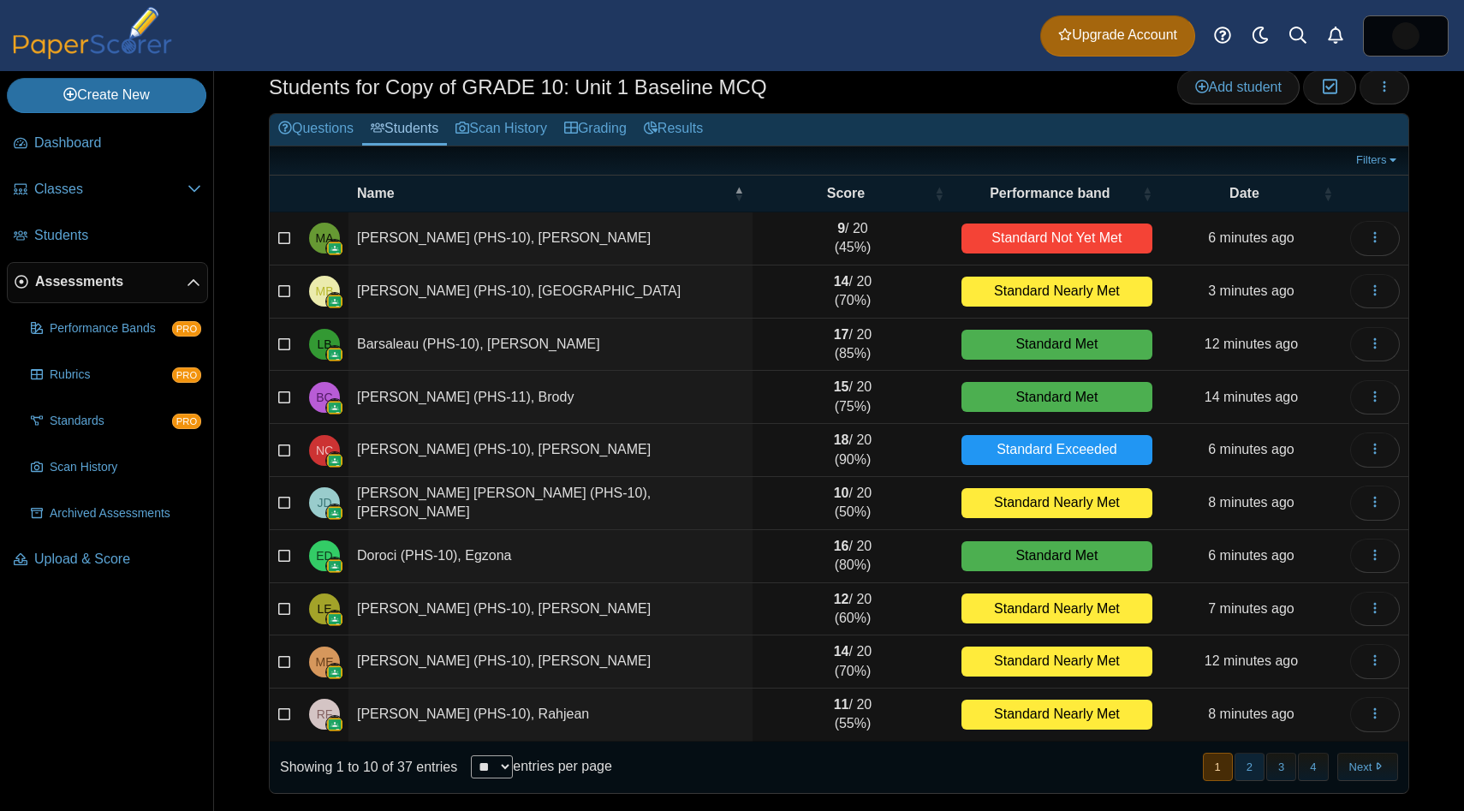
click at [1257, 766] on button "2" at bounding box center [1249, 766] width 30 height 28
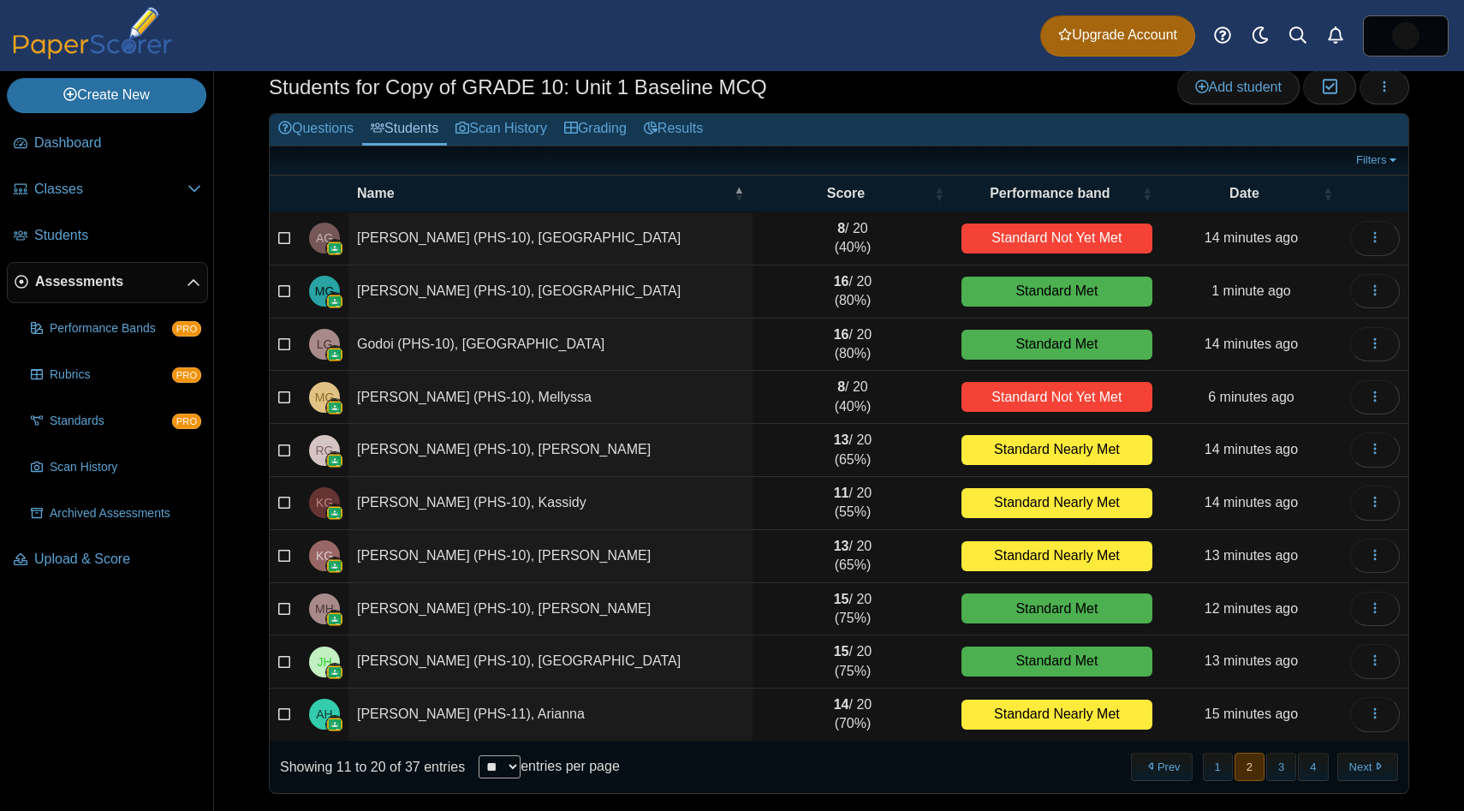
scroll to position [0, 0]
